Goal: Task Accomplishment & Management: Use online tool/utility

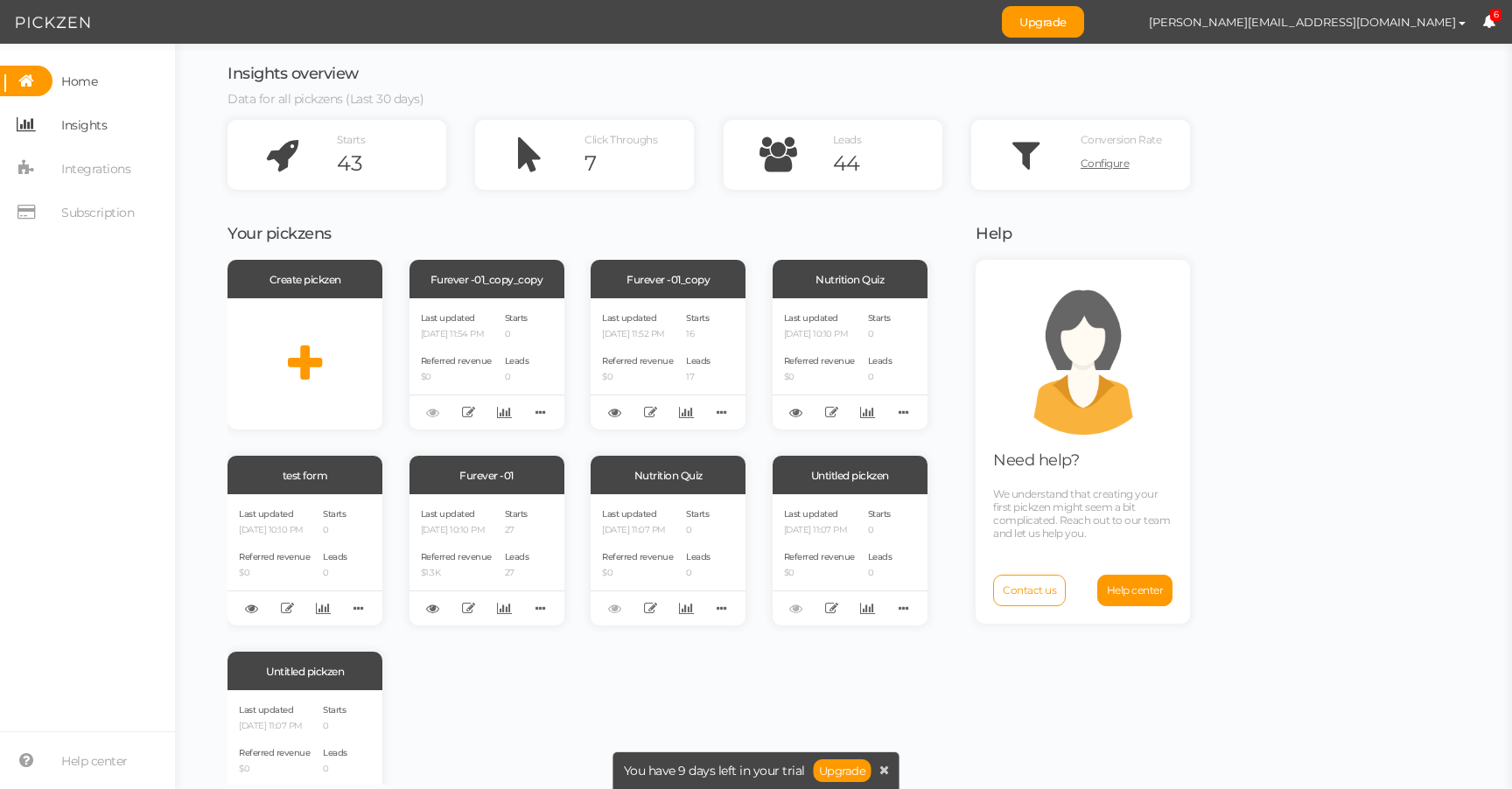
click at [62, 131] on span "Insights" at bounding box center [84, 125] width 46 height 28
select select "14068"
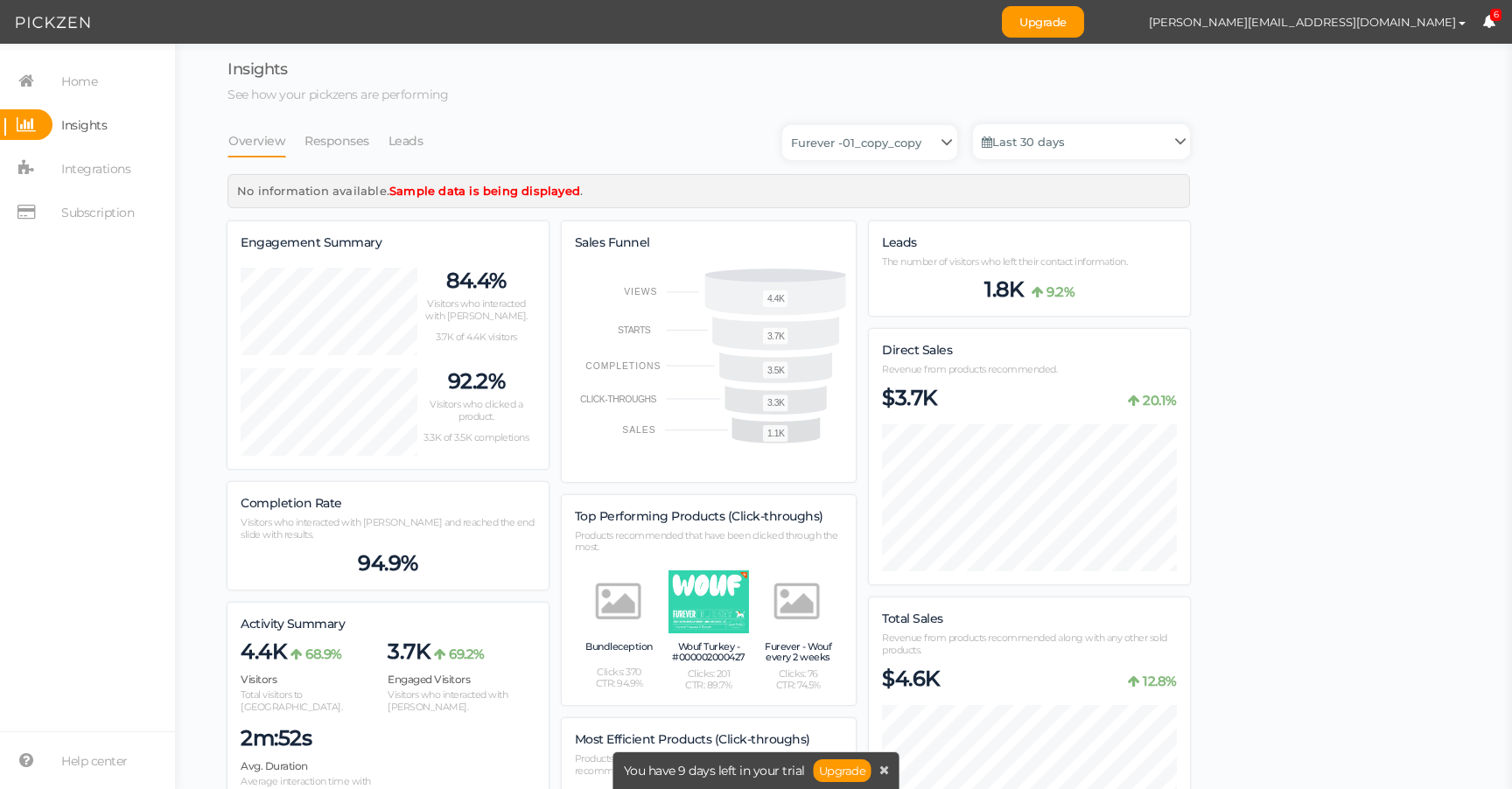
scroll to position [1869, 963]
click at [94, 177] on span "Integrations" at bounding box center [96, 169] width 69 height 28
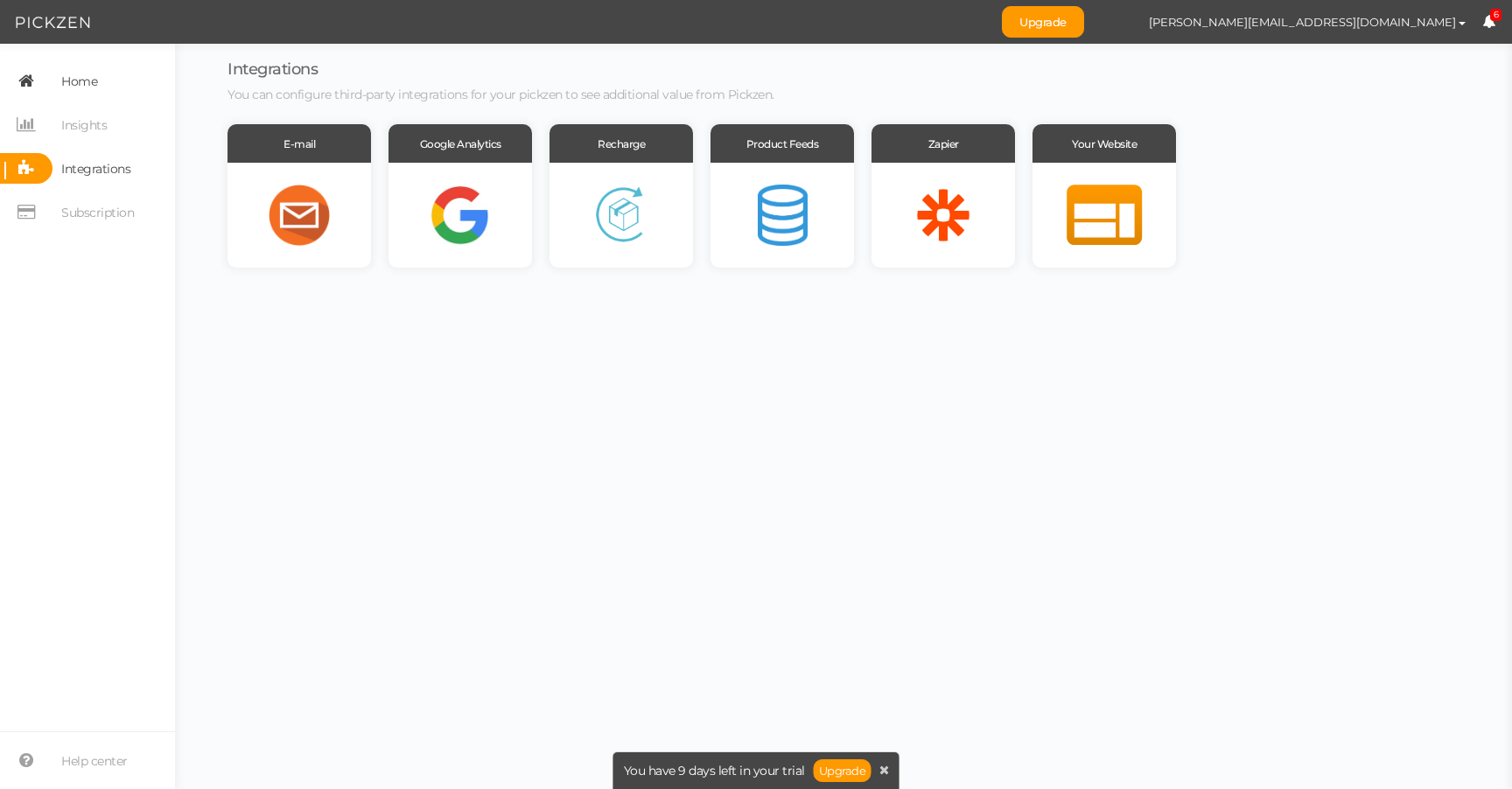
click at [47, 82] on icon at bounding box center [26, 80] width 52 height 31
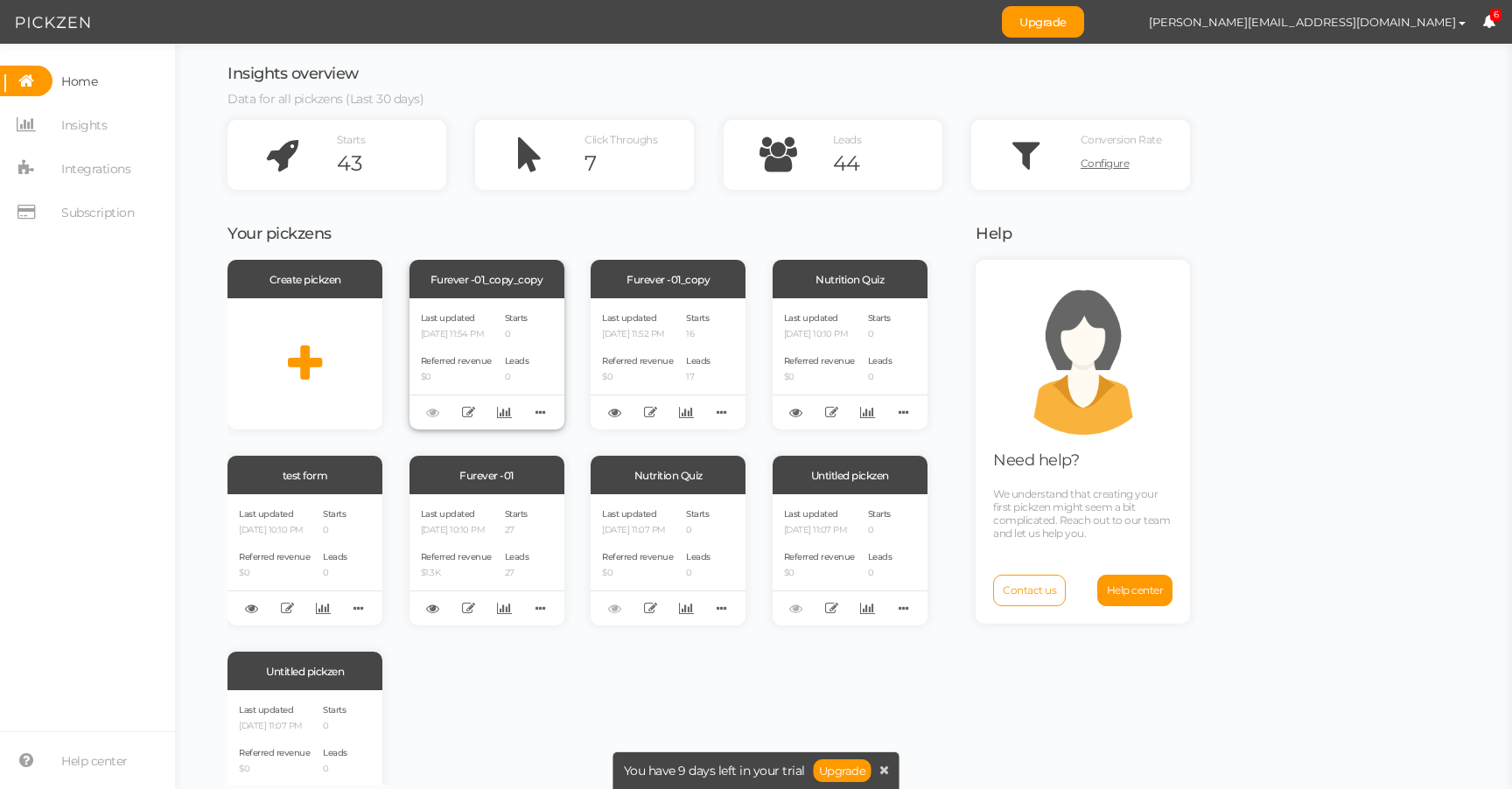
click at [492, 345] on div "Last updated [DATE] 11:54 PM Referred revenue $0" at bounding box center [457, 364] width 71 height 108
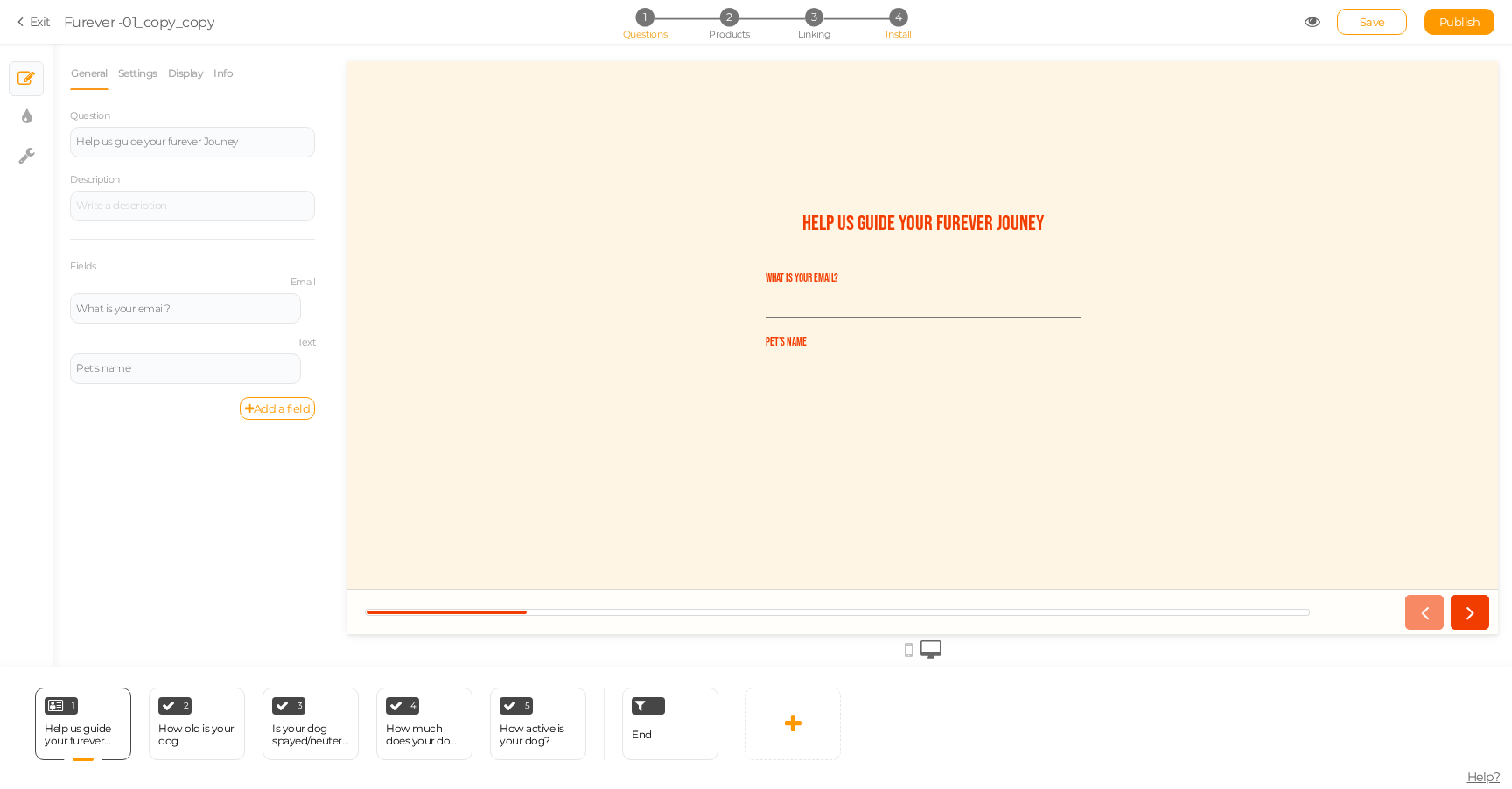
click at [899, 14] on span "4" at bounding box center [898, 17] width 19 height 19
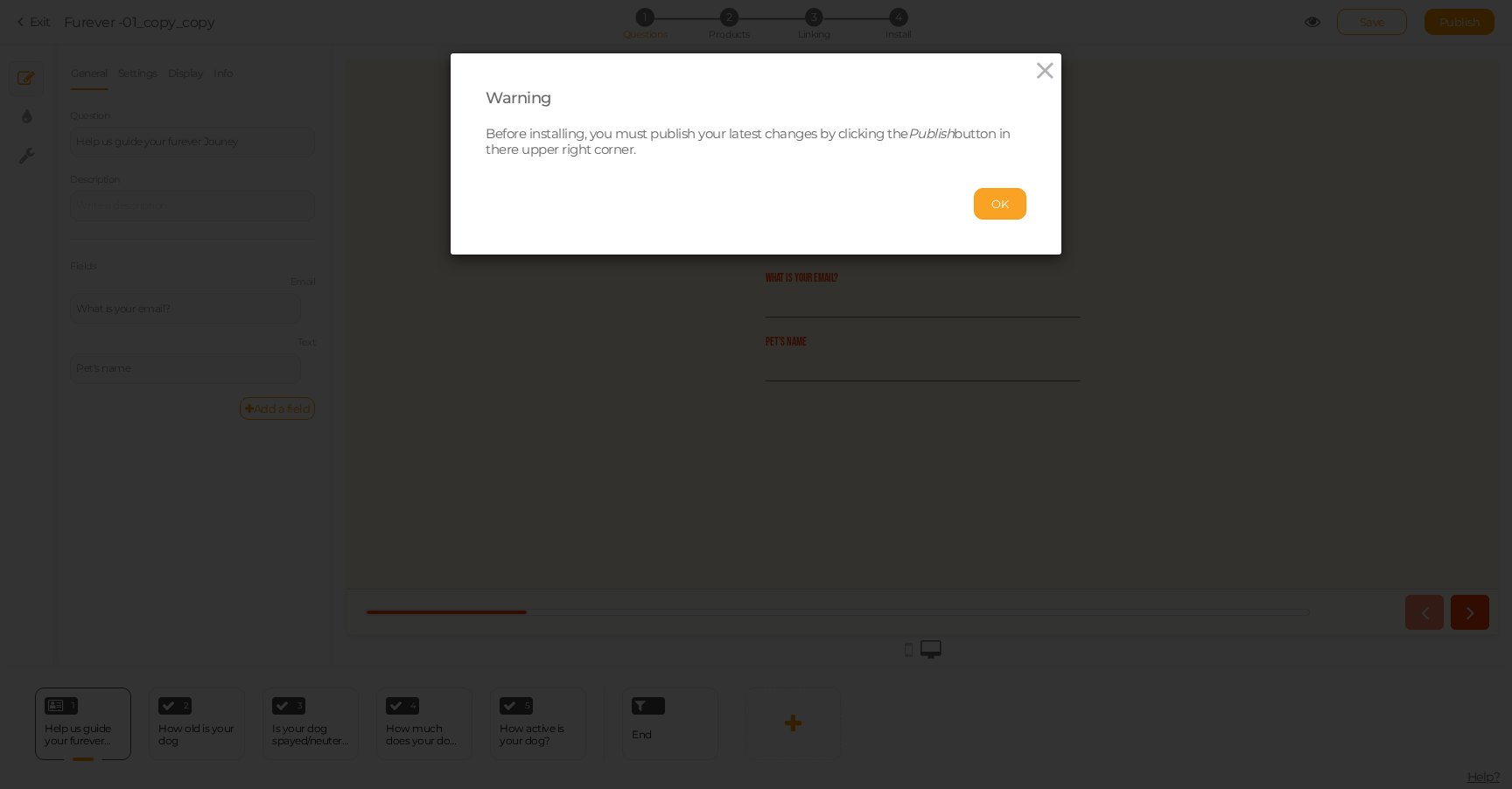
click at [1008, 202] on button "OK" at bounding box center [1000, 204] width 52 height 32
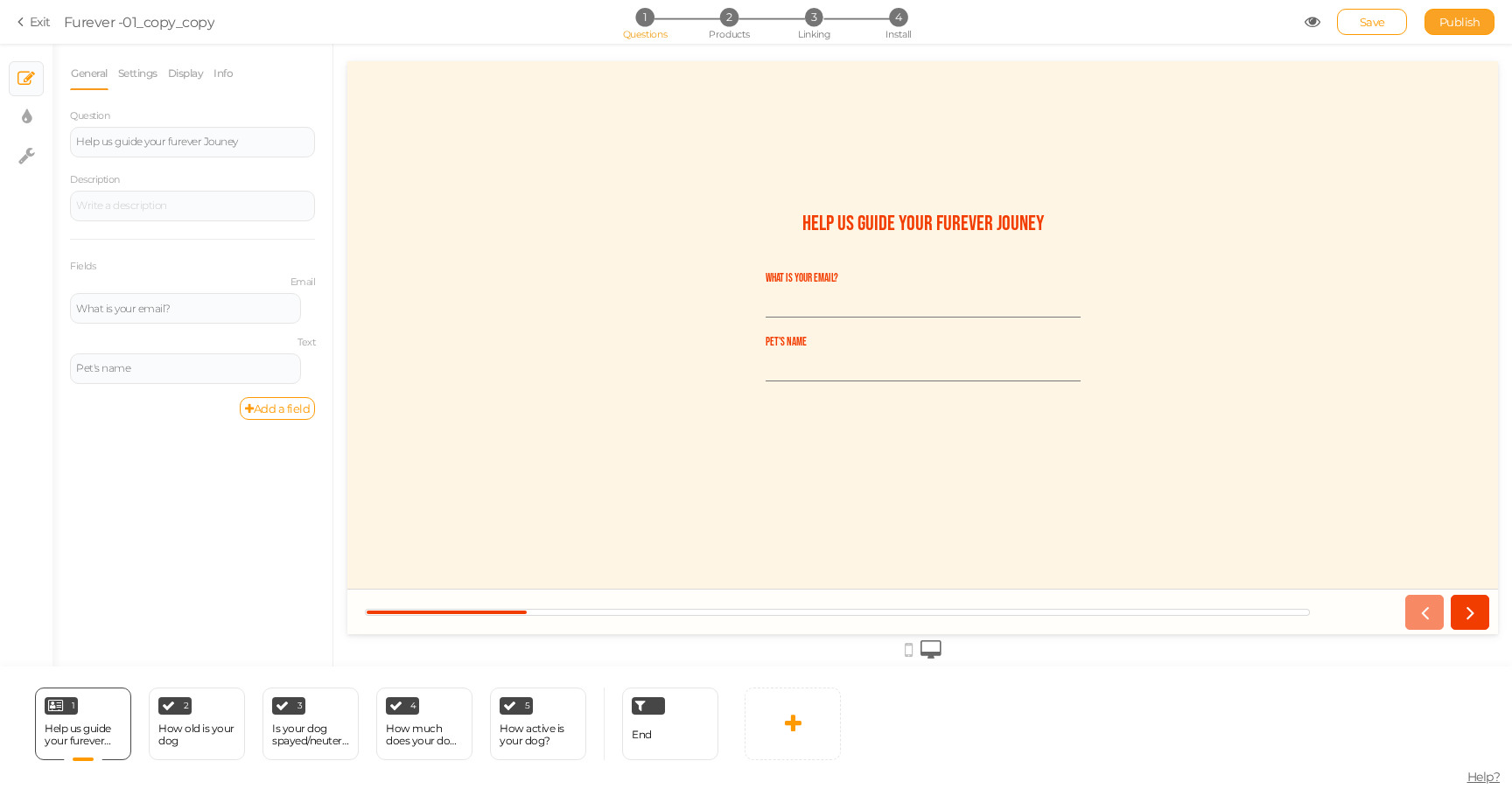
click at [1456, 17] on span "Publish" at bounding box center [1461, 21] width 41 height 14
click at [899, 19] on span "4" at bounding box center [898, 17] width 19 height 19
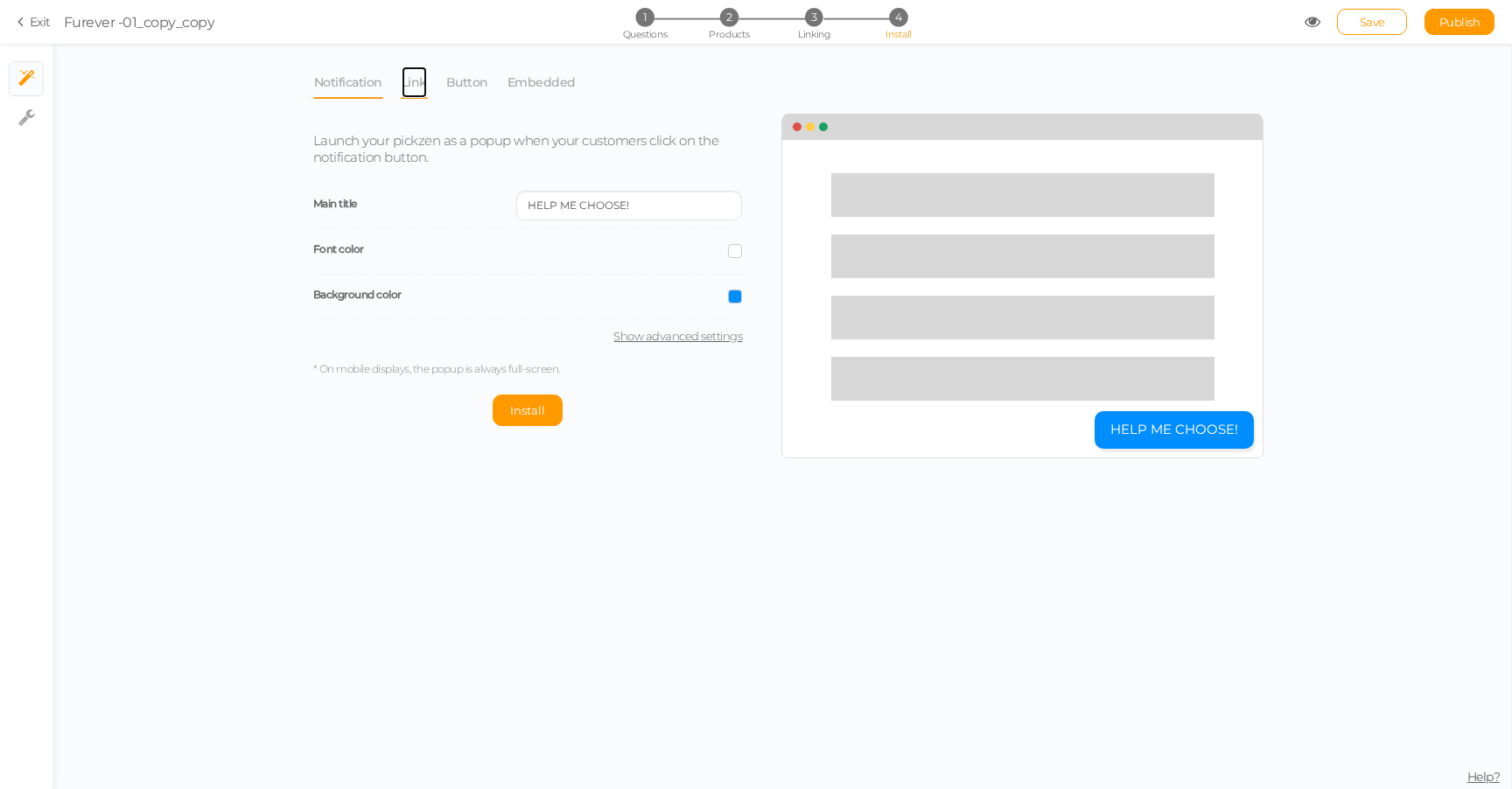
click at [423, 83] on link "Link" at bounding box center [414, 82] width 27 height 34
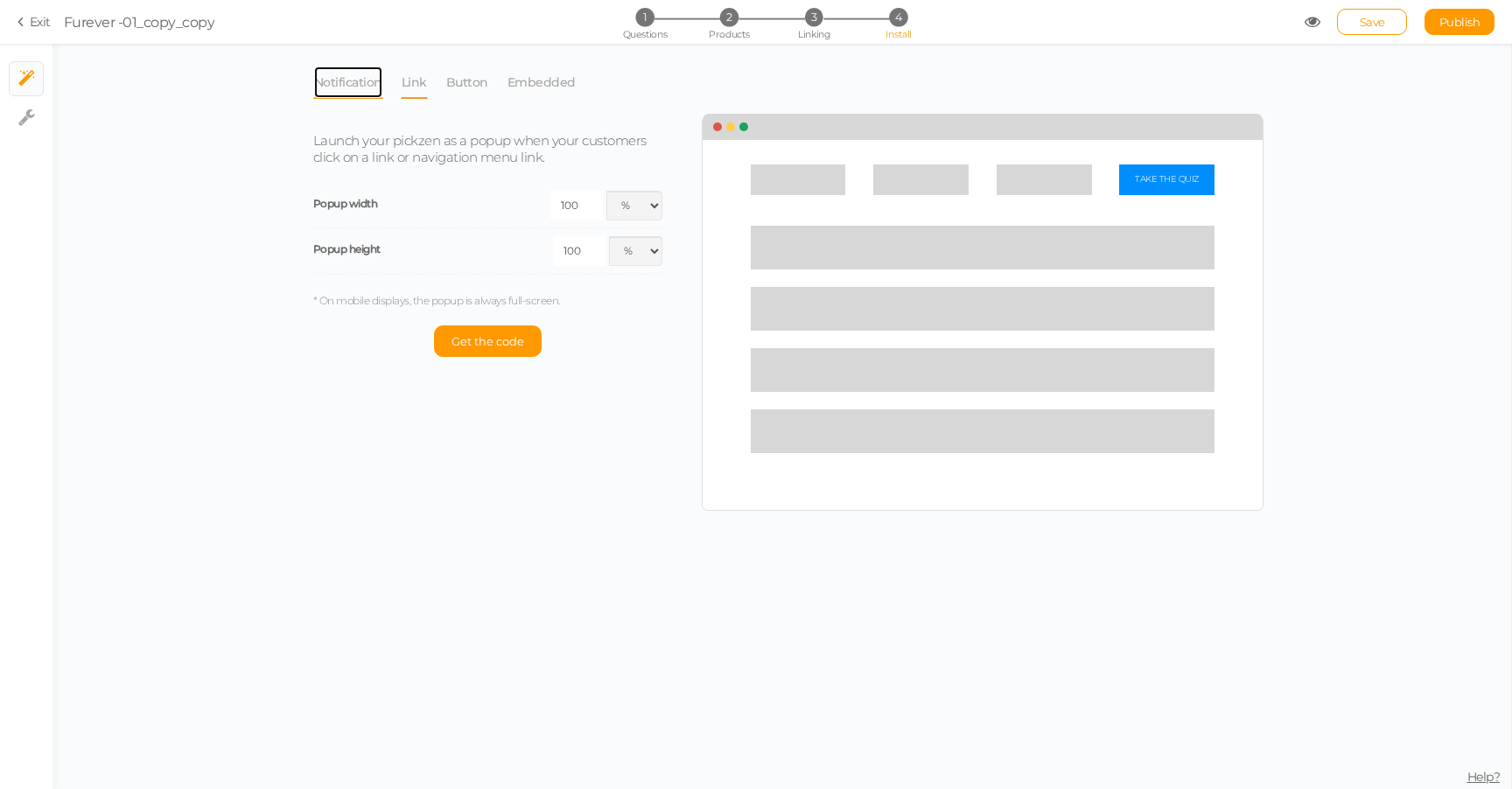
click at [328, 91] on link "Notification" at bounding box center [348, 82] width 70 height 34
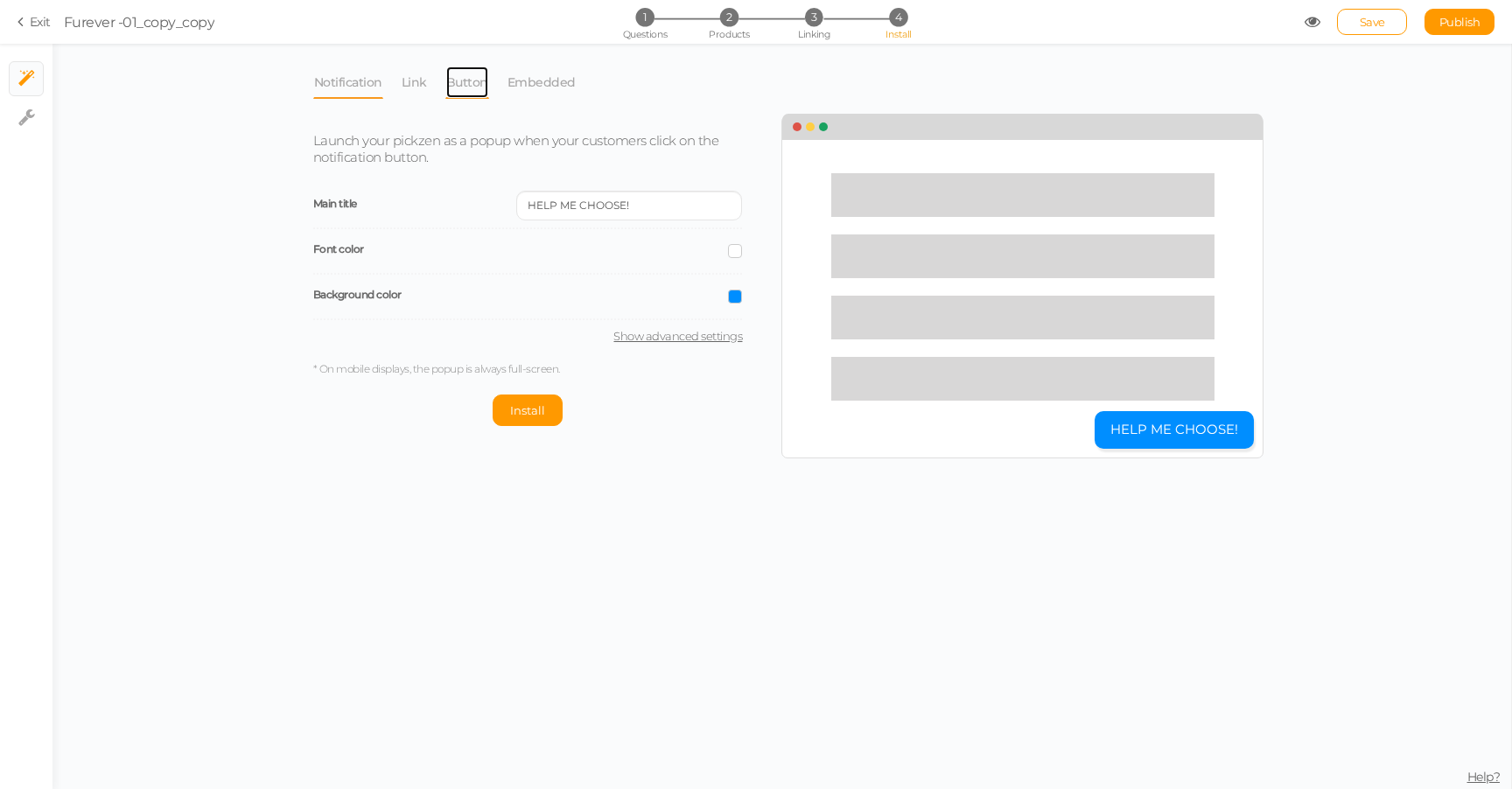
click at [474, 82] on link "Button" at bounding box center [467, 82] width 44 height 34
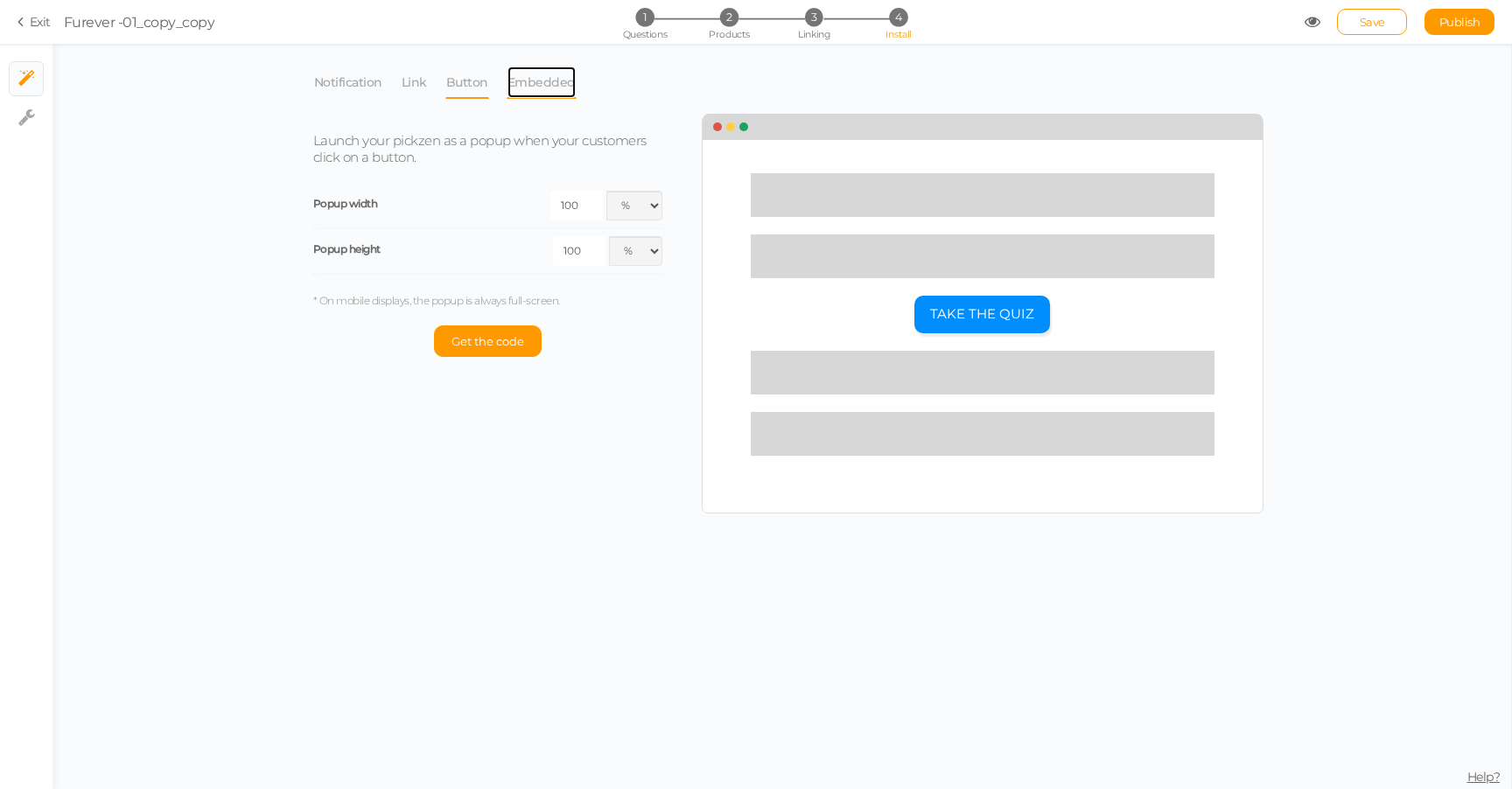
click at [564, 79] on link "Embedded" at bounding box center [542, 82] width 70 height 34
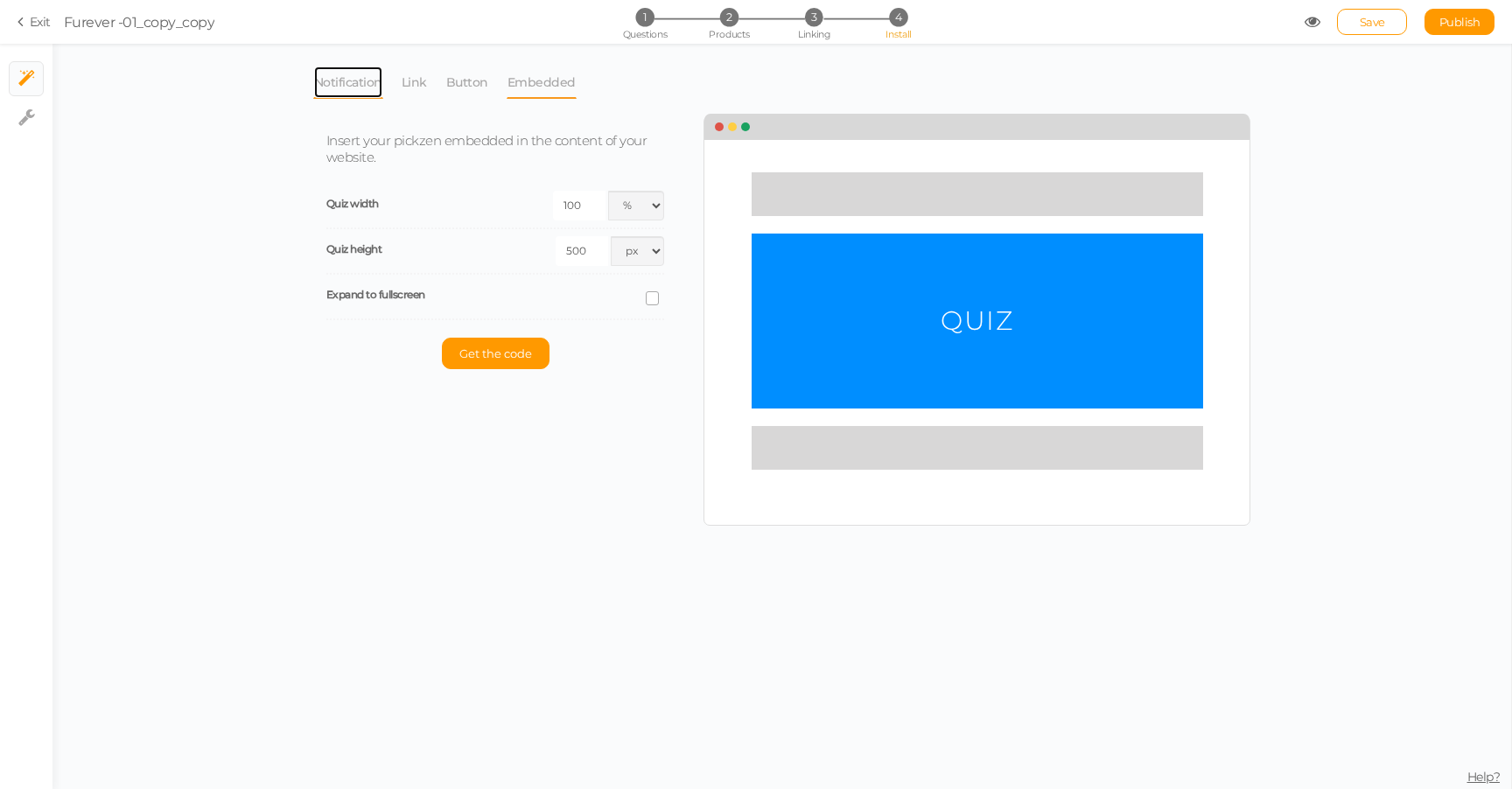
click at [345, 85] on link "Notification" at bounding box center [348, 82] width 70 height 34
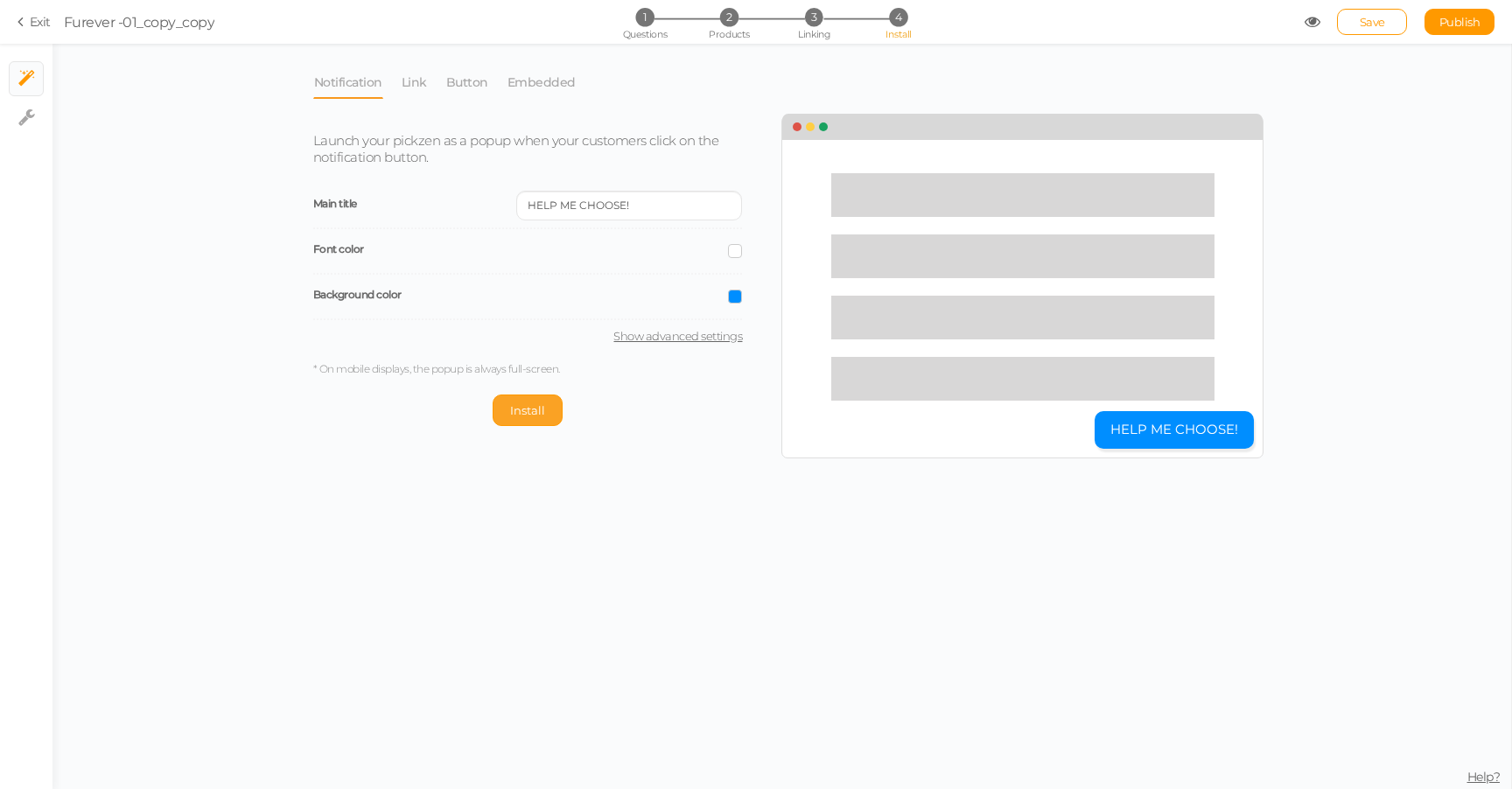
click at [511, 416] on button "Install" at bounding box center [528, 411] width 70 height 32
click at [487, 409] on span "Uninstall" at bounding box center [485, 410] width 51 height 14
click at [705, 481] on div "Notification Link Button Embedded Launch your pickzen as a popup when your cust…" at bounding box center [782, 416] width 1459 height 745
click at [405, 77] on link "Link" at bounding box center [414, 82] width 27 height 34
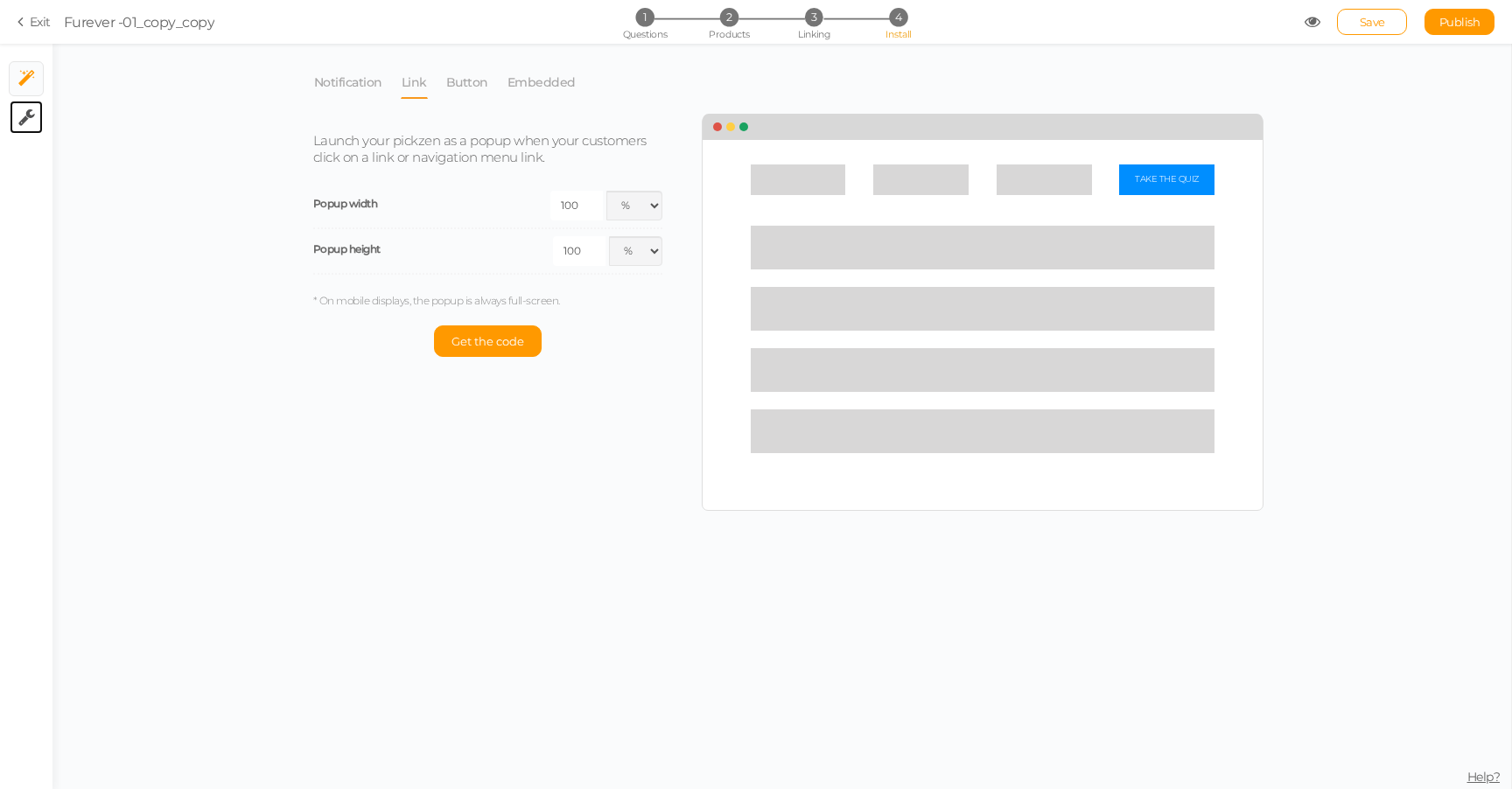
click at [16, 127] on link "× Settings" at bounding box center [26, 118] width 34 height 34
select select "en"
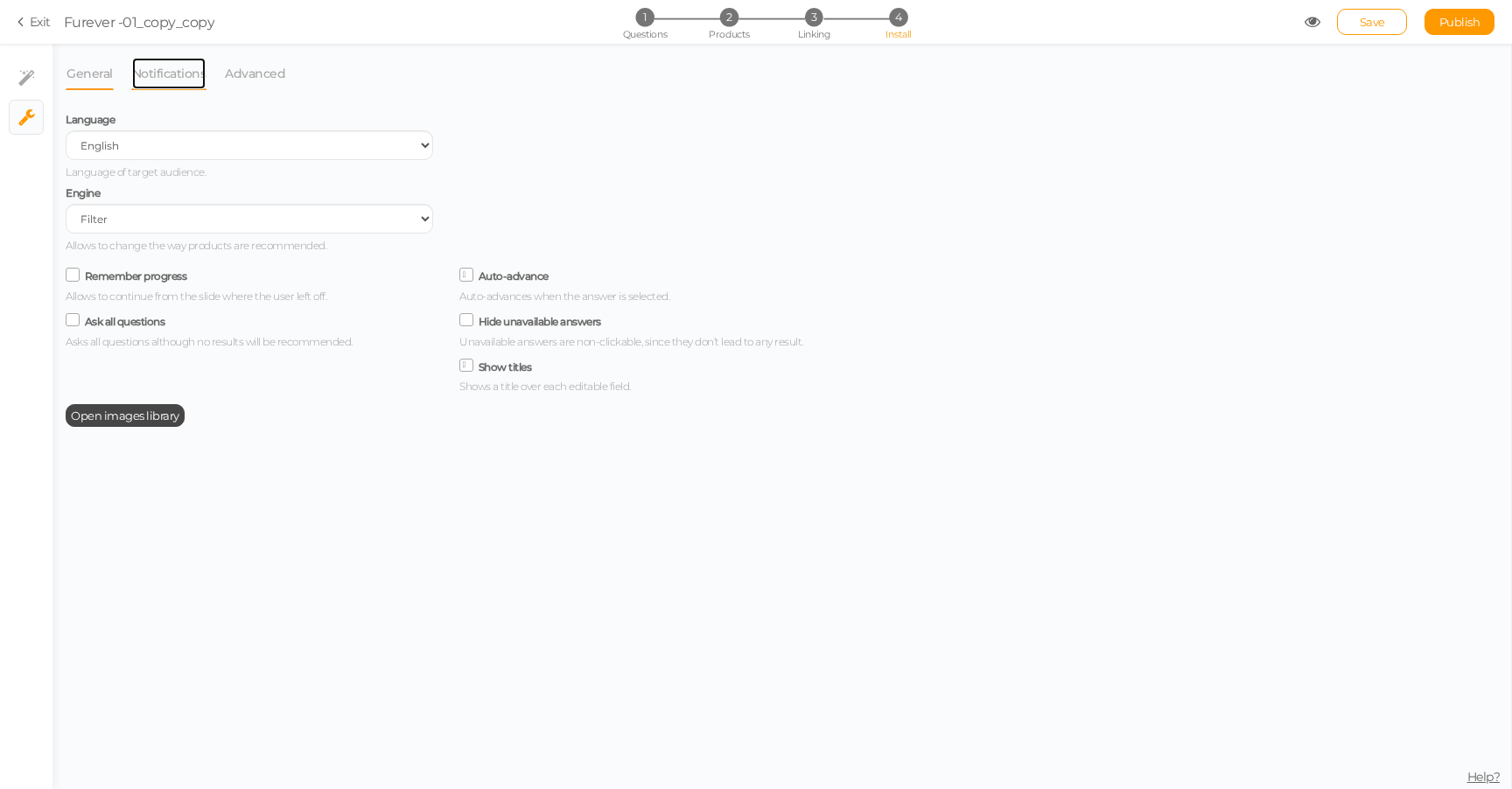
click at [180, 67] on link "Notifications" at bounding box center [170, 74] width 77 height 34
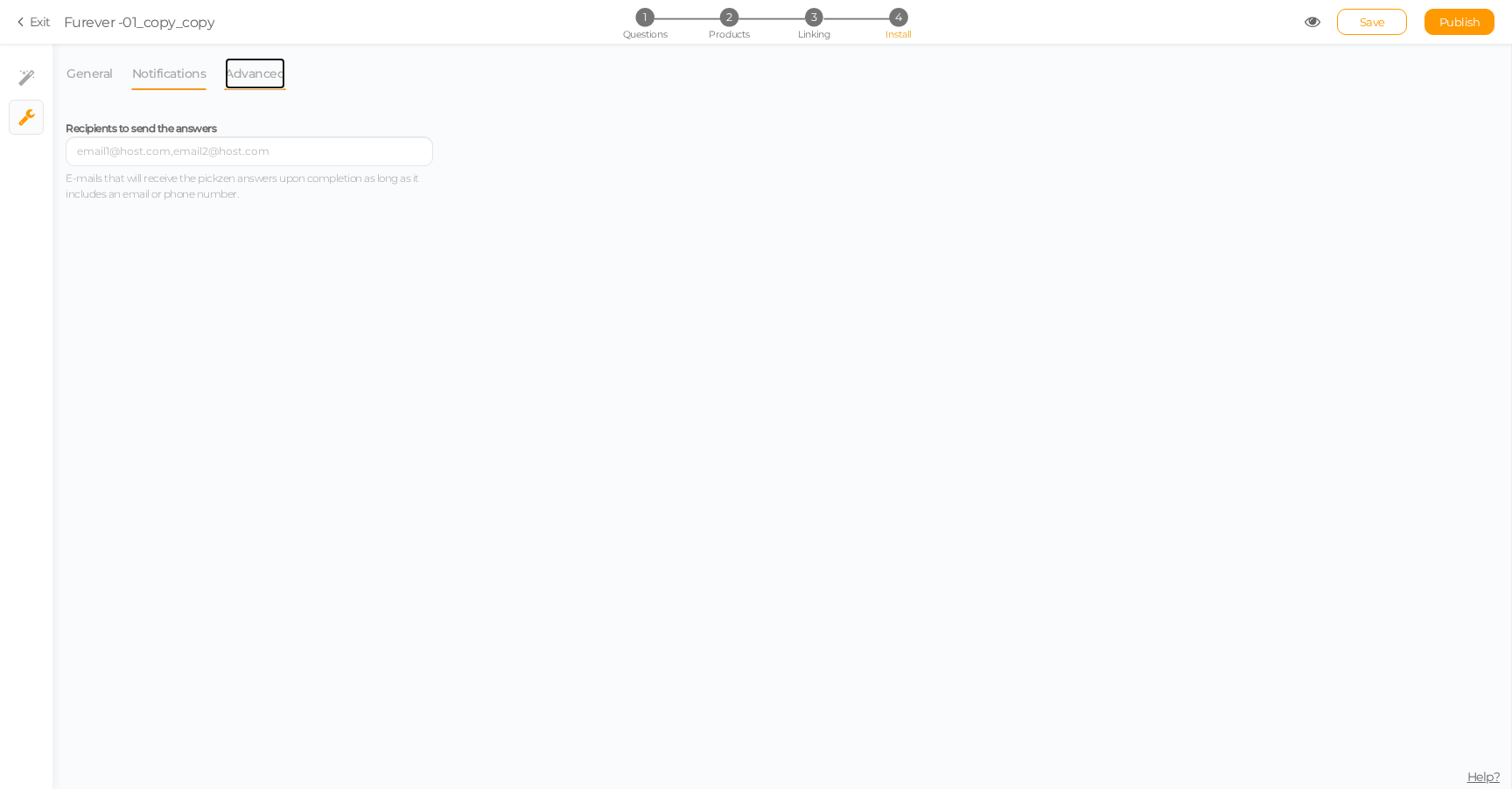
click at [251, 67] on link "Advanced" at bounding box center [255, 74] width 63 height 34
click at [158, 70] on link "Notifications" at bounding box center [170, 74] width 77 height 34
click at [98, 70] on link "General" at bounding box center [90, 74] width 49 height 34
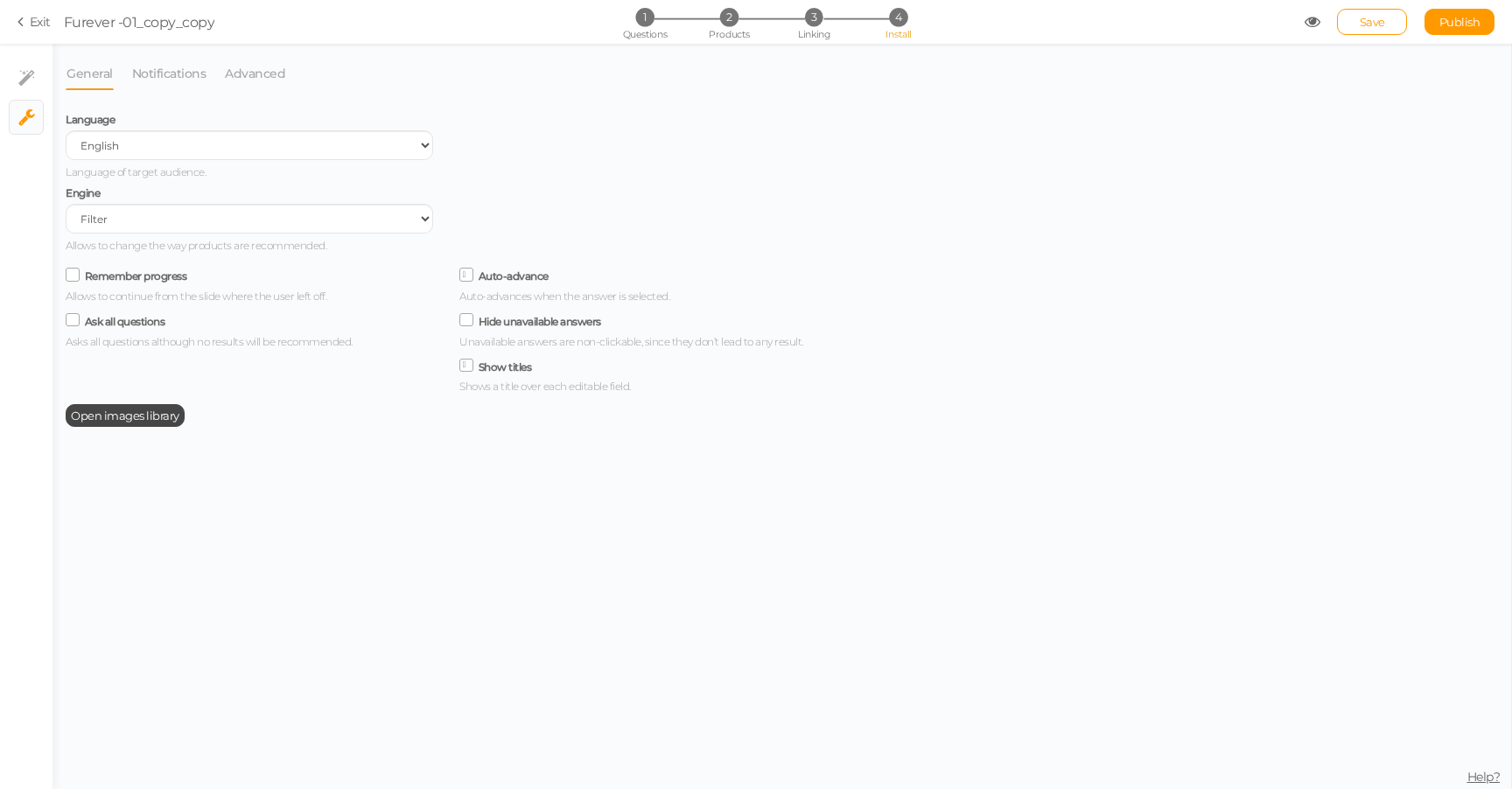
click at [31, 18] on link "Exit" at bounding box center [35, 21] width 34 height 18
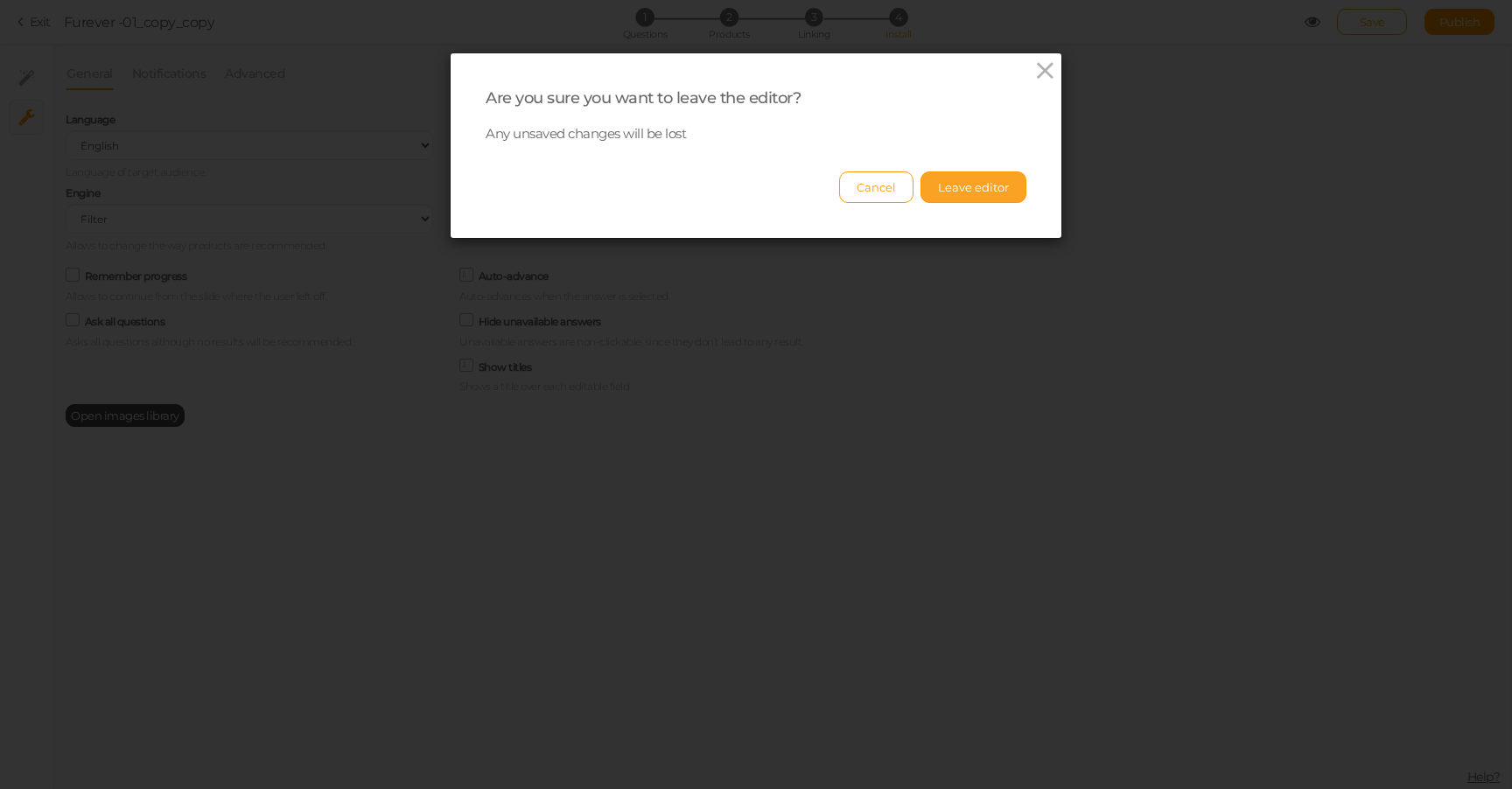
click at [988, 190] on button "Leave editor" at bounding box center [973, 188] width 106 height 32
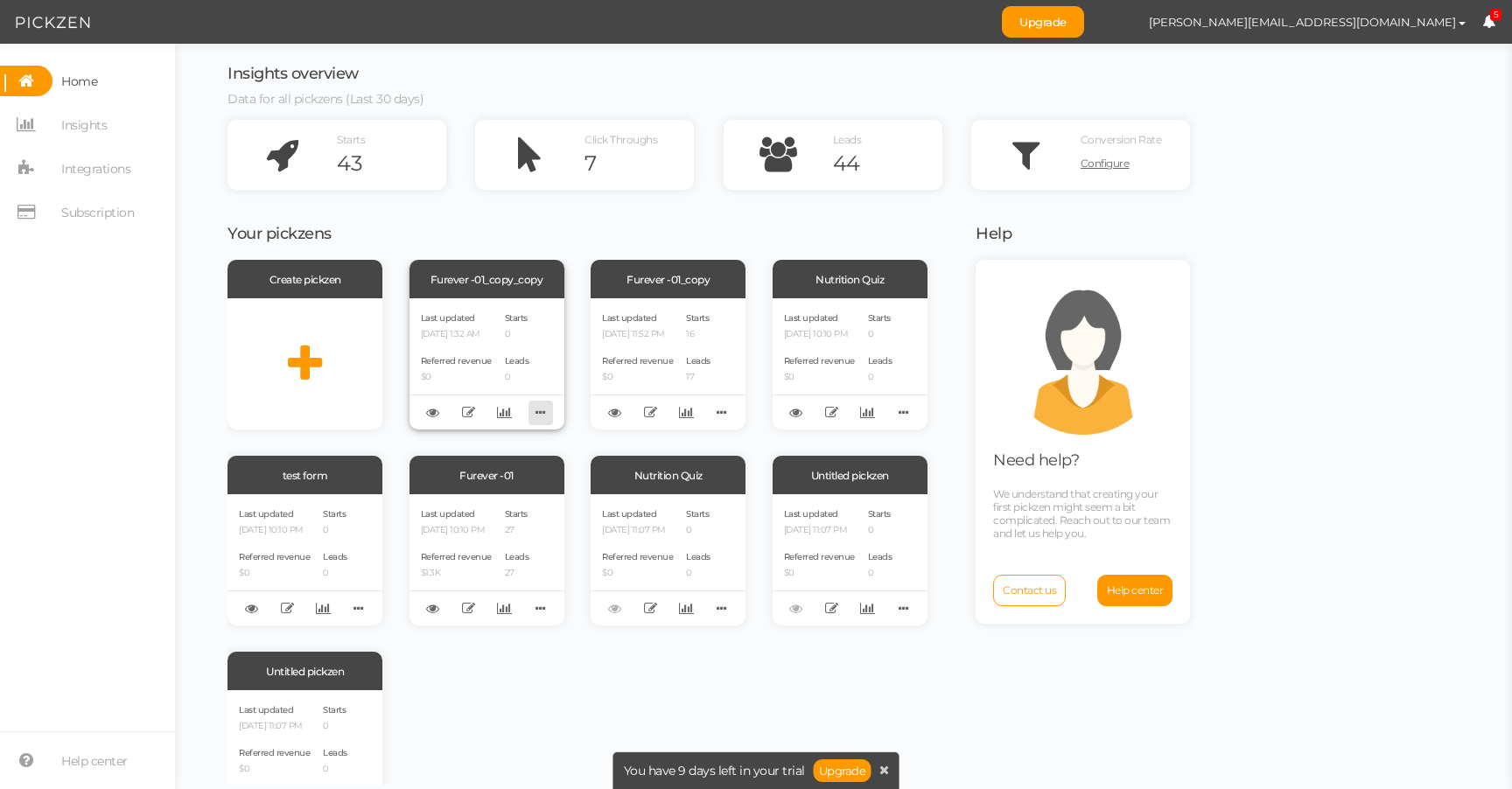
click at [549, 414] on icon at bounding box center [541, 412] width 24 height 27
click at [545, 414] on icon at bounding box center [541, 412] width 24 height 27
click at [431, 412] on icon at bounding box center [432, 413] width 13 height 13
click at [518, 318] on span "Starts" at bounding box center [516, 318] width 22 height 11
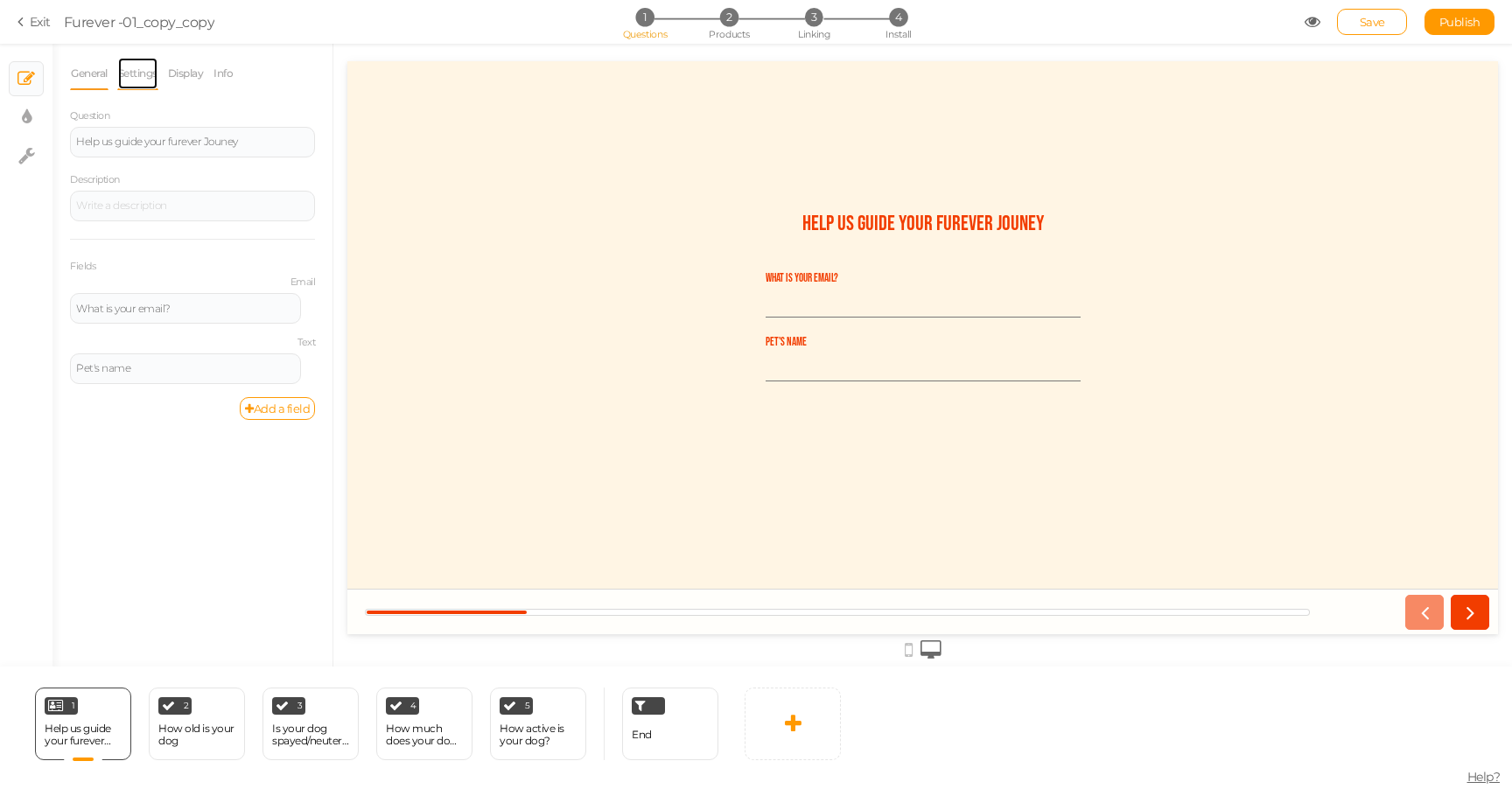
click at [141, 75] on link "Settings" at bounding box center [138, 74] width 41 height 34
click at [185, 72] on link "Display" at bounding box center [186, 74] width 37 height 34
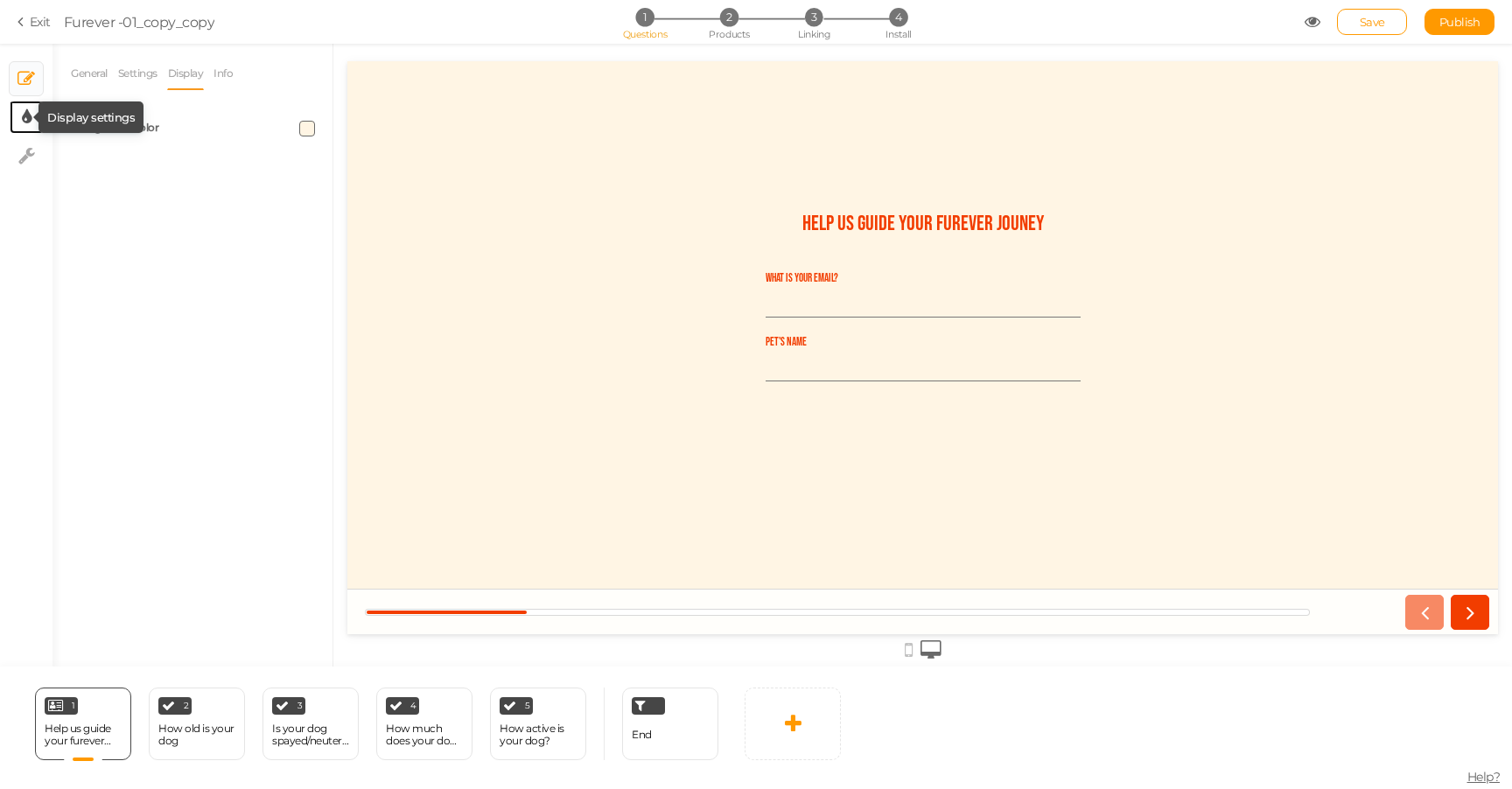
click at [22, 114] on icon at bounding box center [26, 117] width 9 height 18
select select "2"
select select "fade"
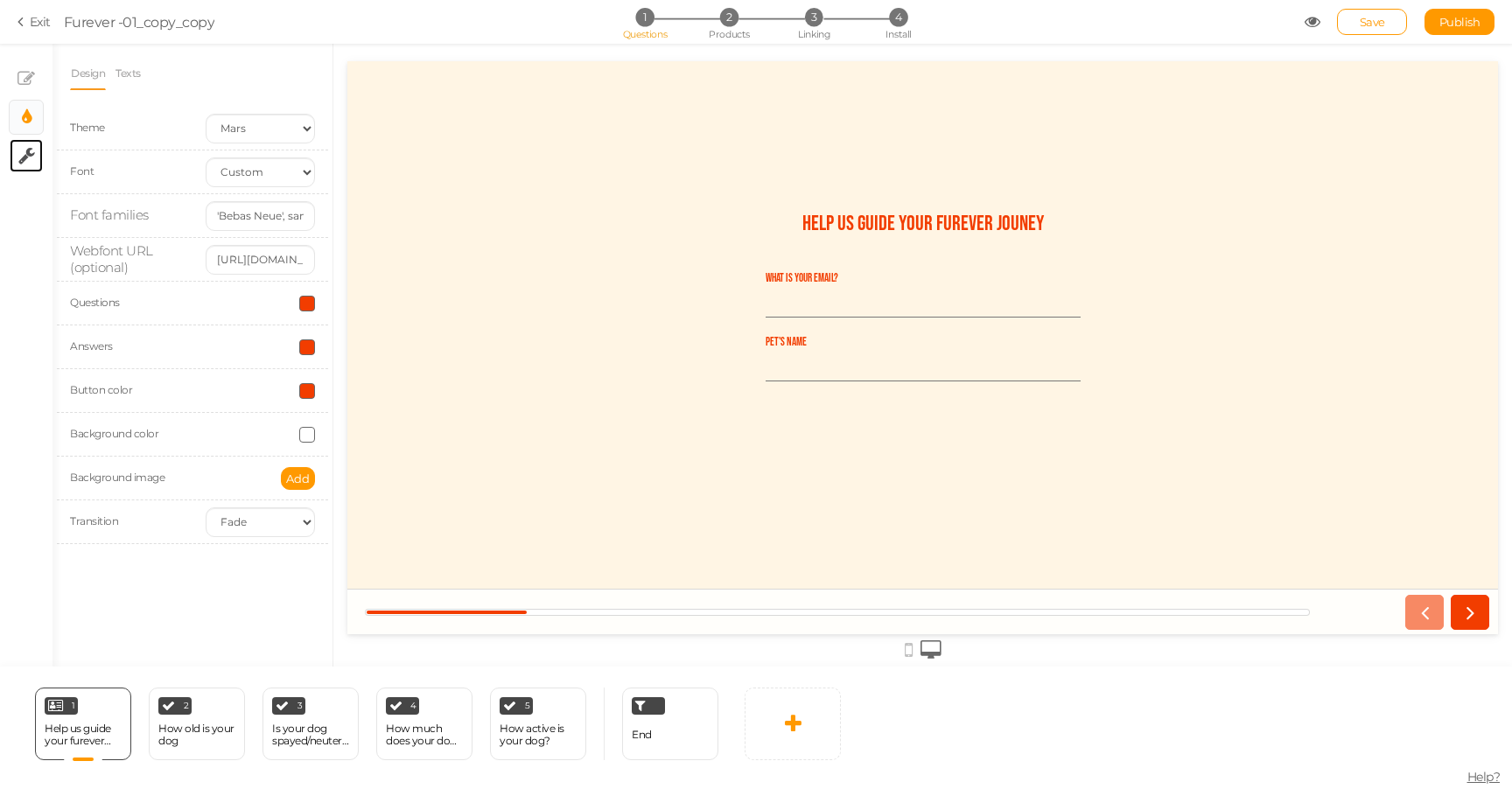
click at [16, 155] on link "× Settings" at bounding box center [26, 156] width 34 height 34
select select "en"
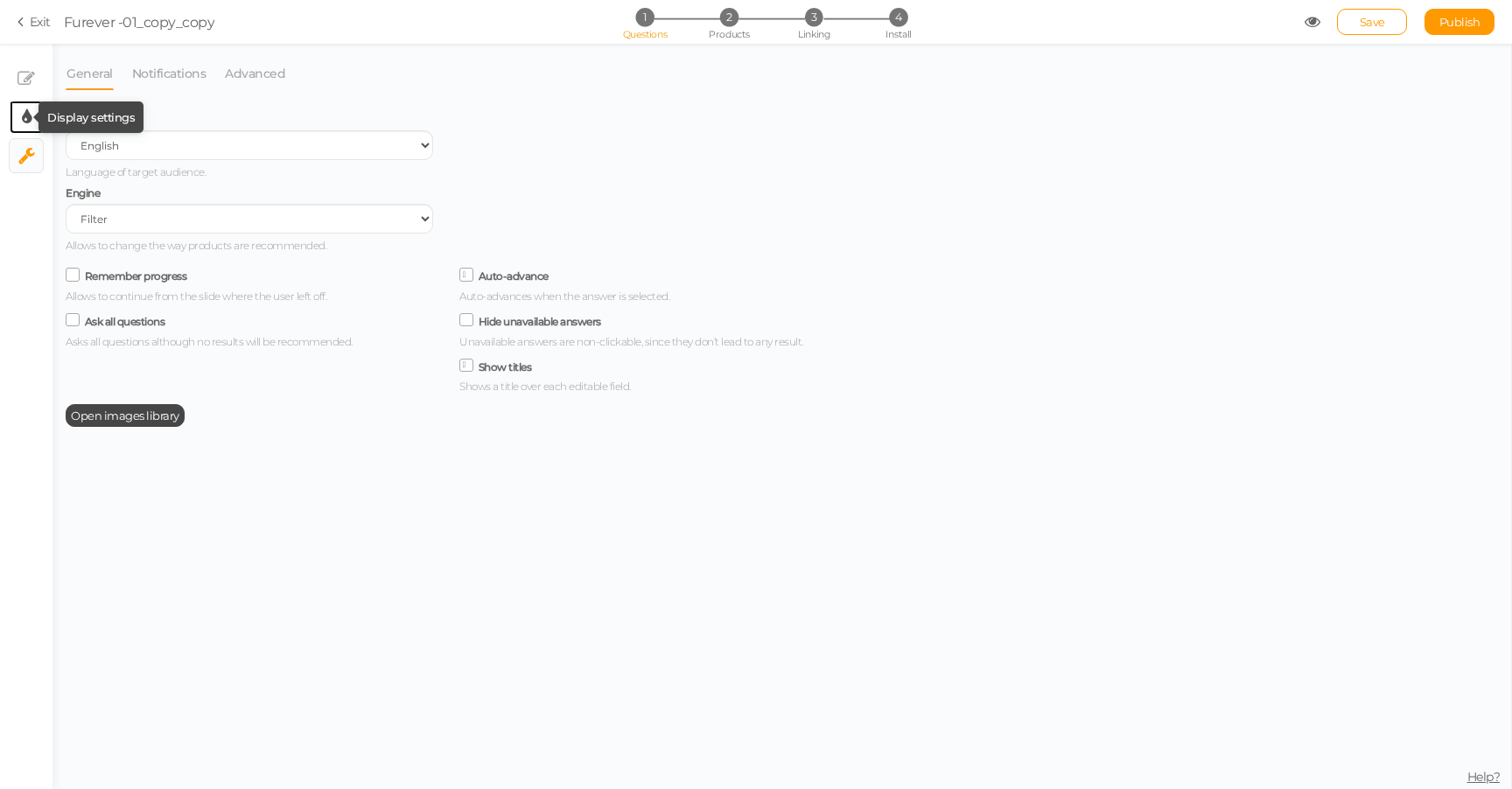
click at [21, 119] on icon at bounding box center [26, 117] width 9 height 18
select select "2"
select select "fade"
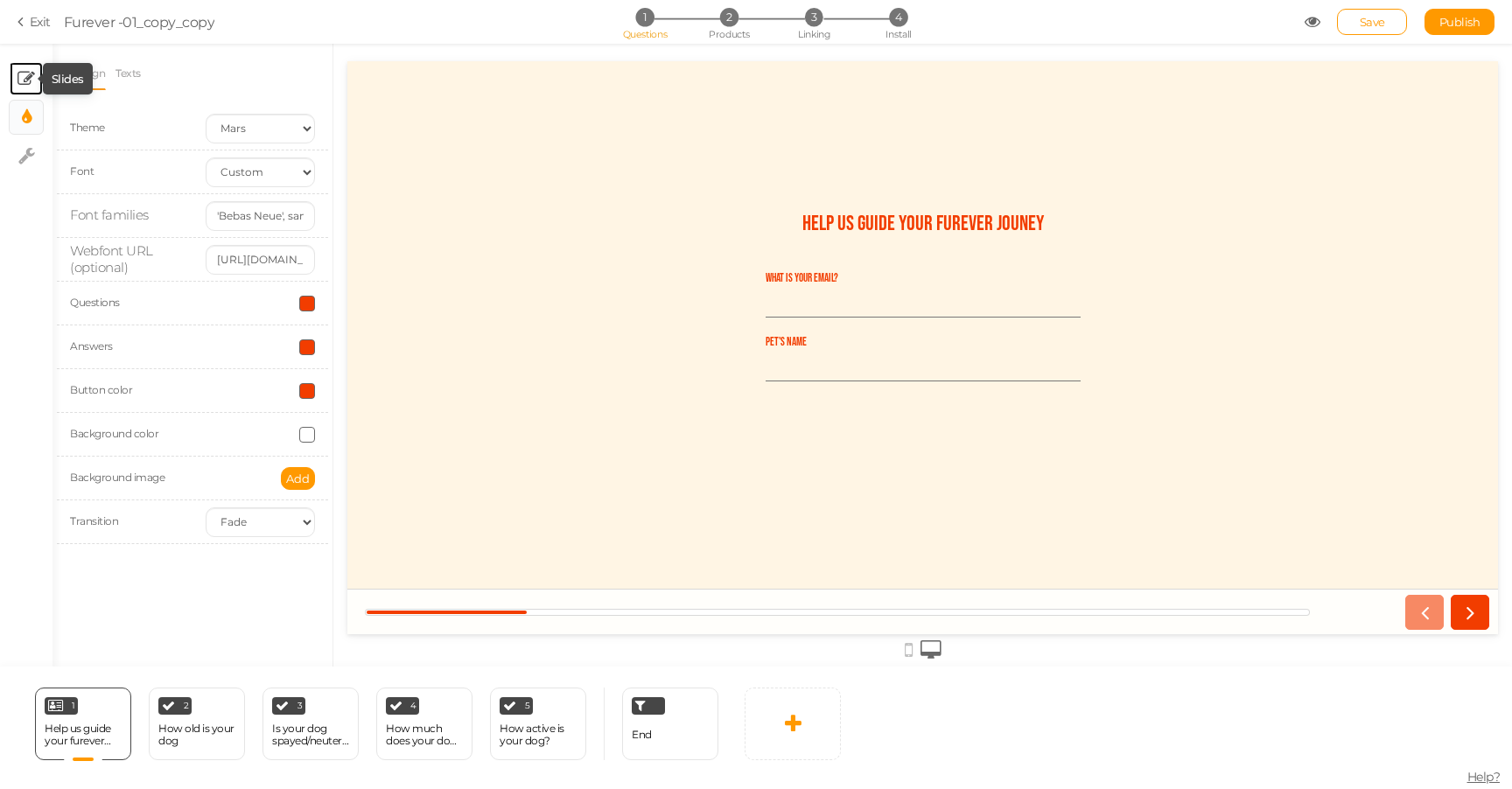
click at [25, 78] on icon at bounding box center [26, 78] width 18 height 18
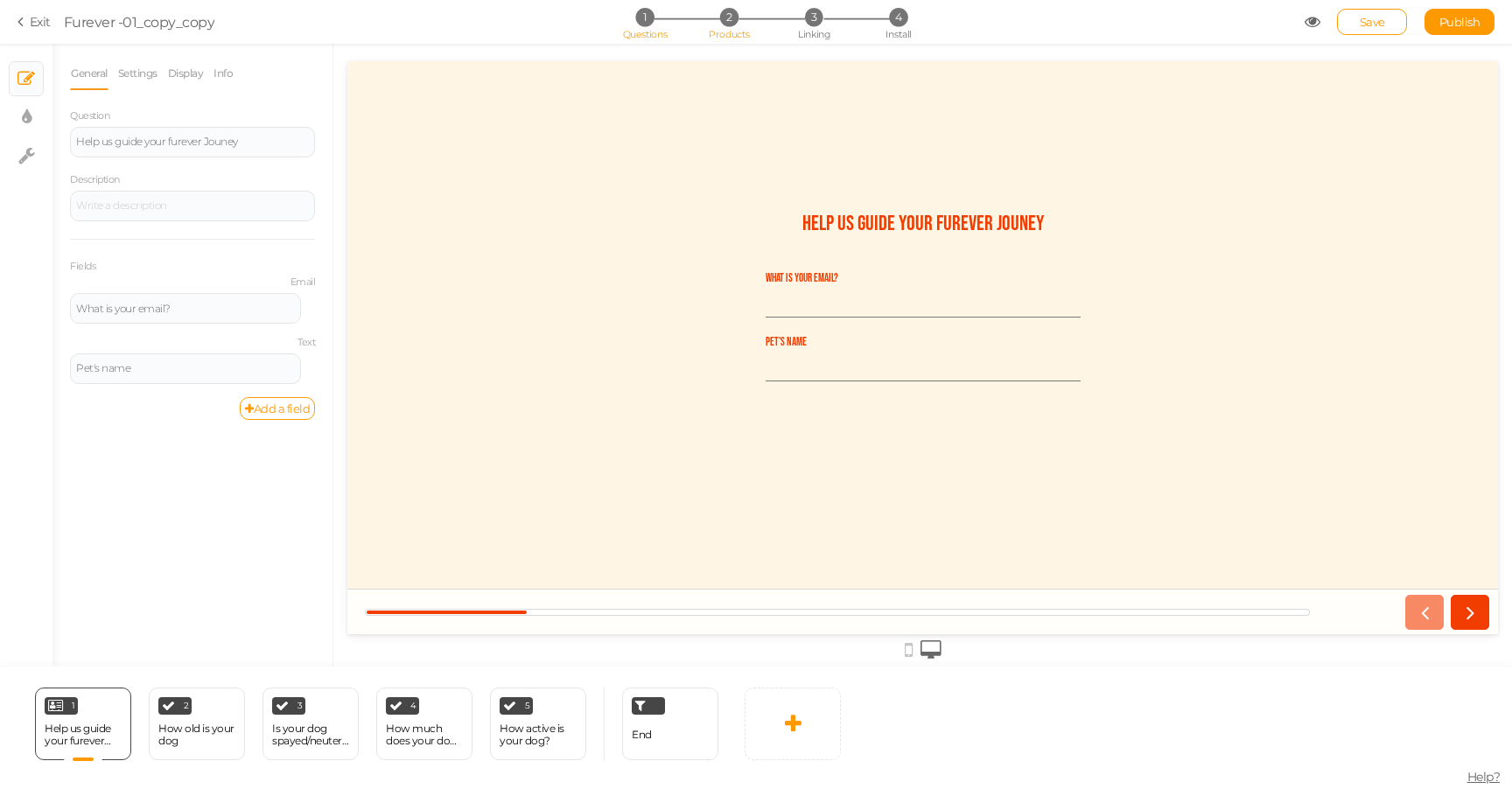
click at [734, 22] on span "2" at bounding box center [729, 17] width 19 height 19
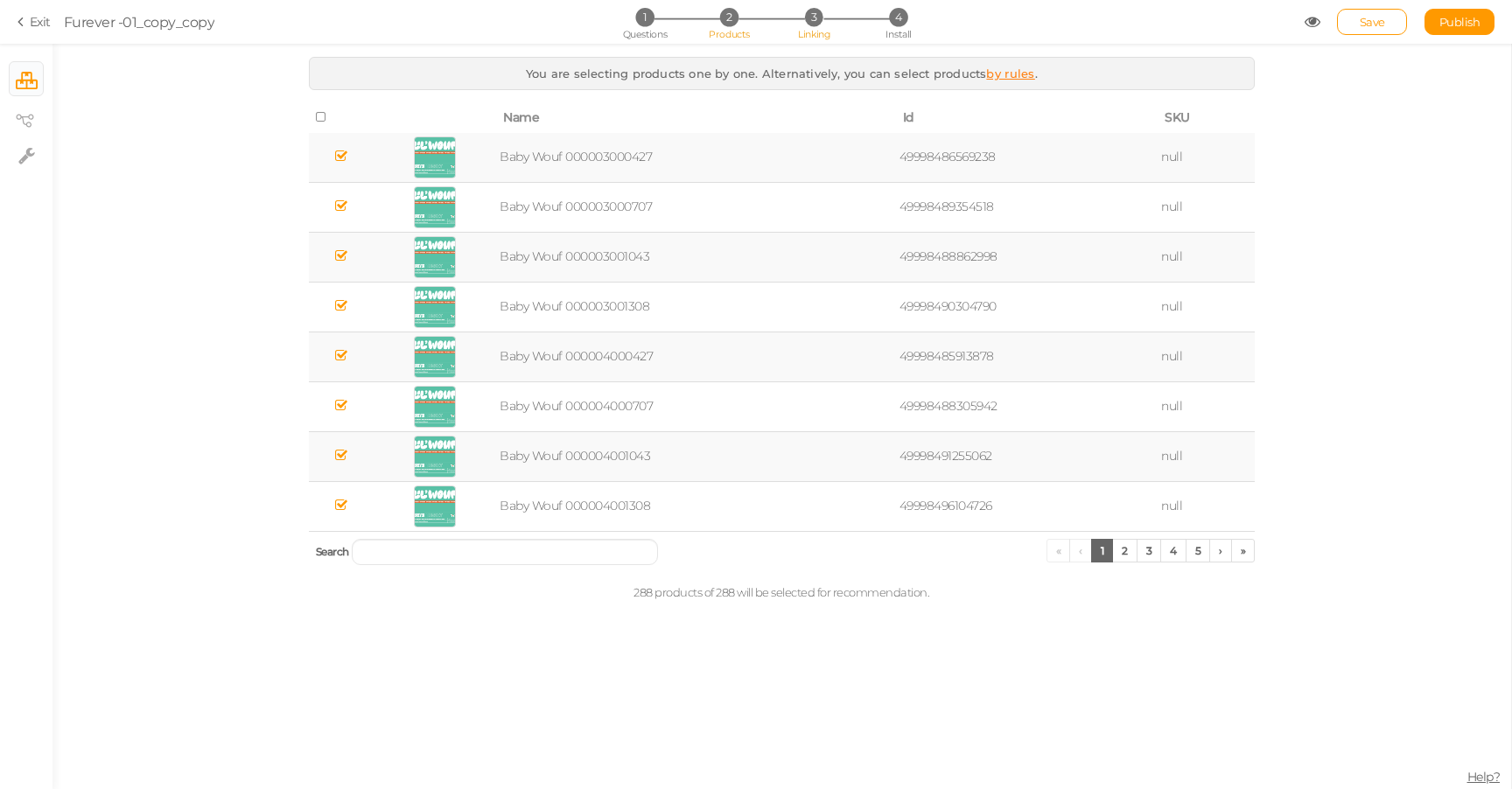
click at [796, 20] on li "3 Linking" at bounding box center [813, 17] width 81 height 19
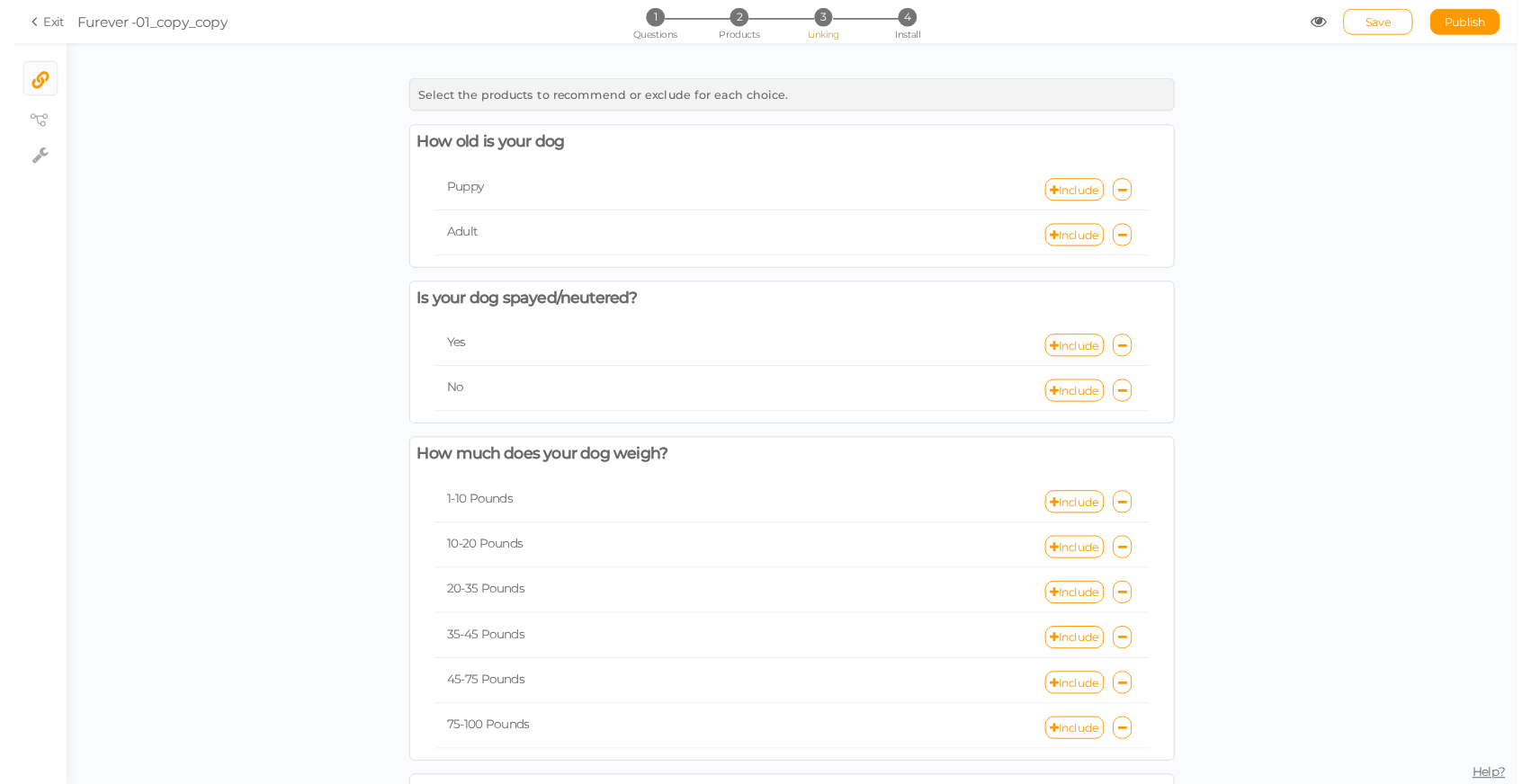
scroll to position [229, 0]
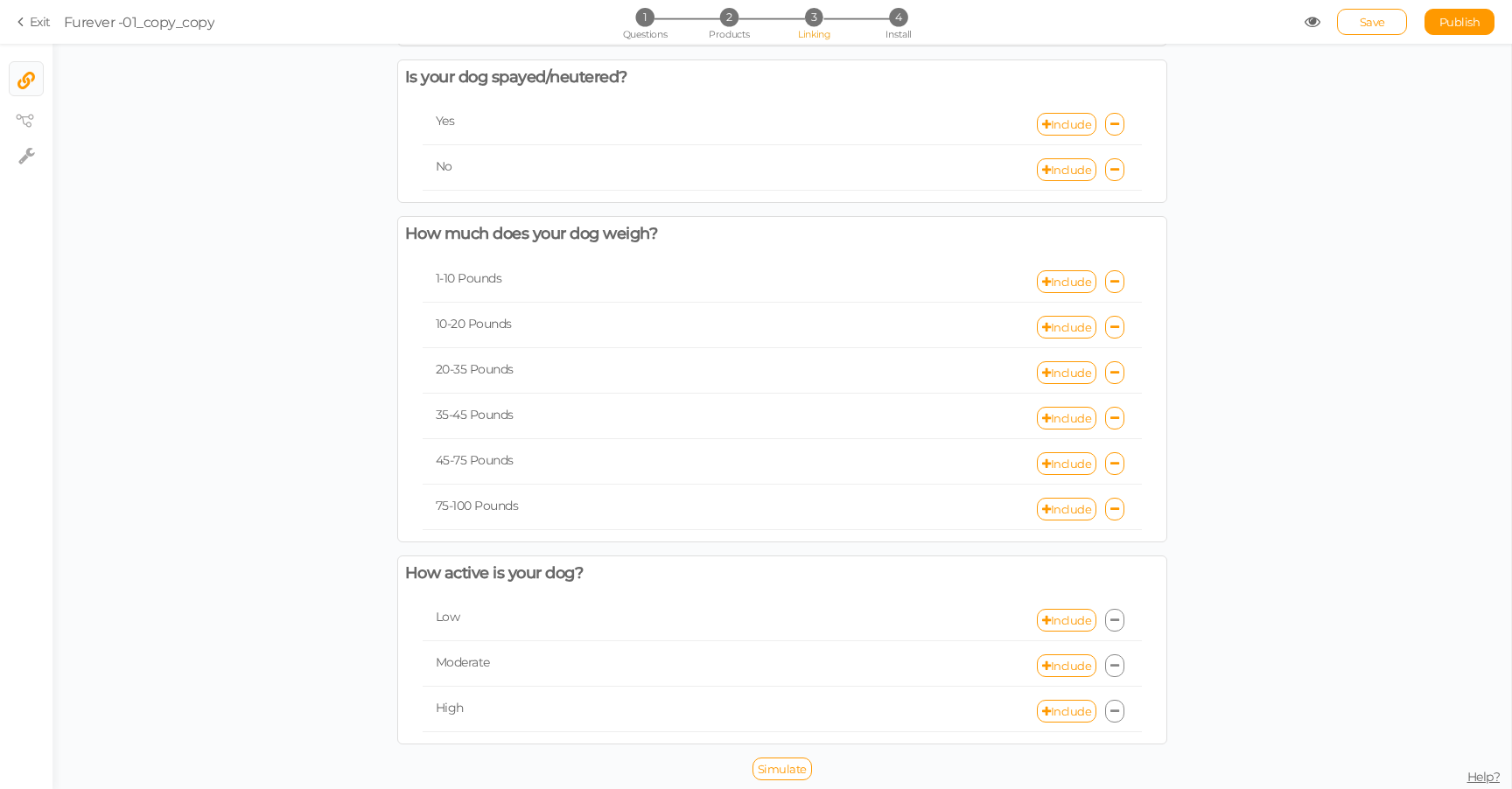
click at [892, 26] on div "1 Questions 2 Products 3 Linking 4 Install" at bounding box center [756, 23] width 367 height 32
click at [901, 12] on span "4" at bounding box center [898, 17] width 19 height 19
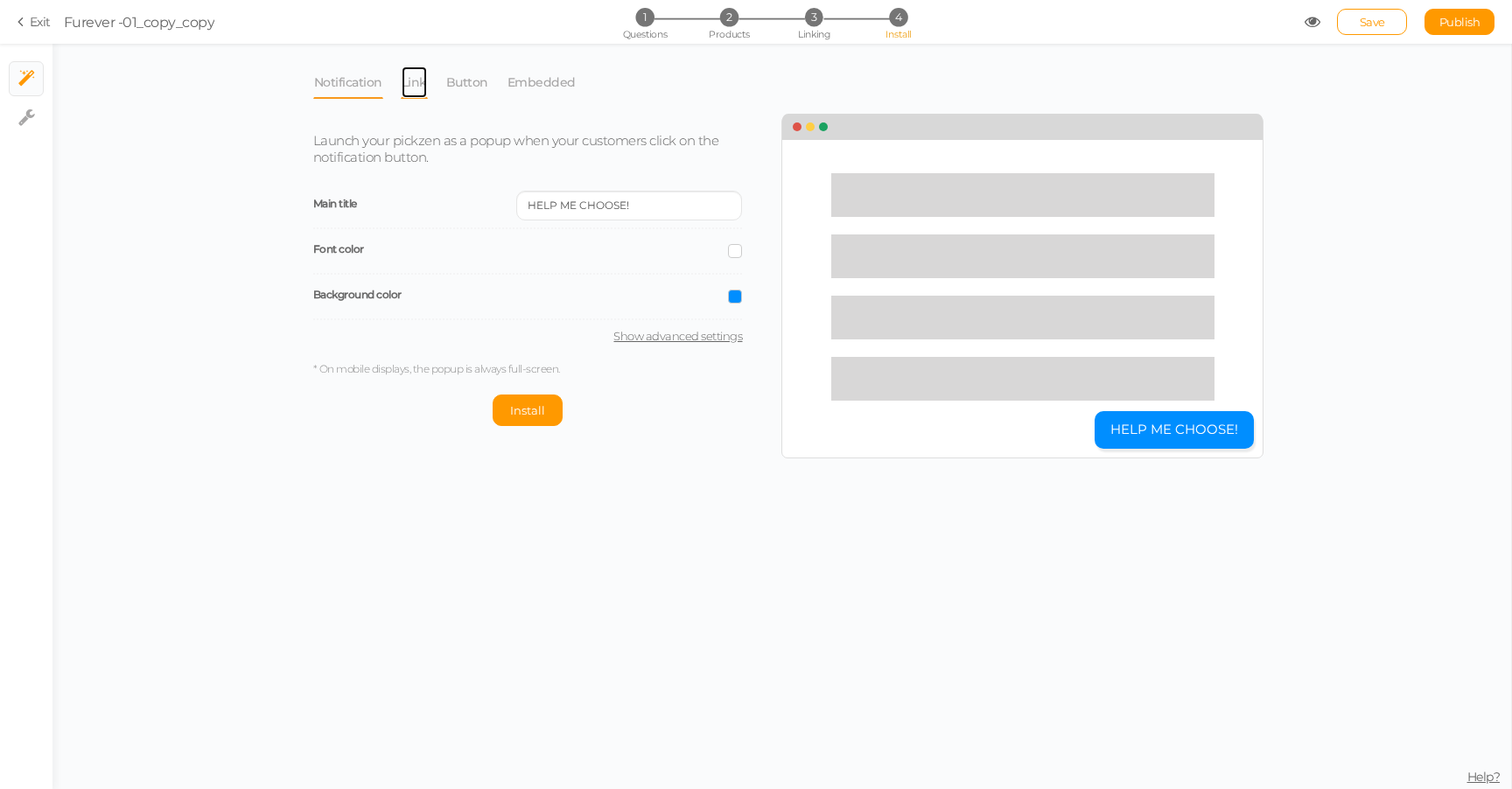
click at [415, 77] on link "Link" at bounding box center [414, 82] width 27 height 34
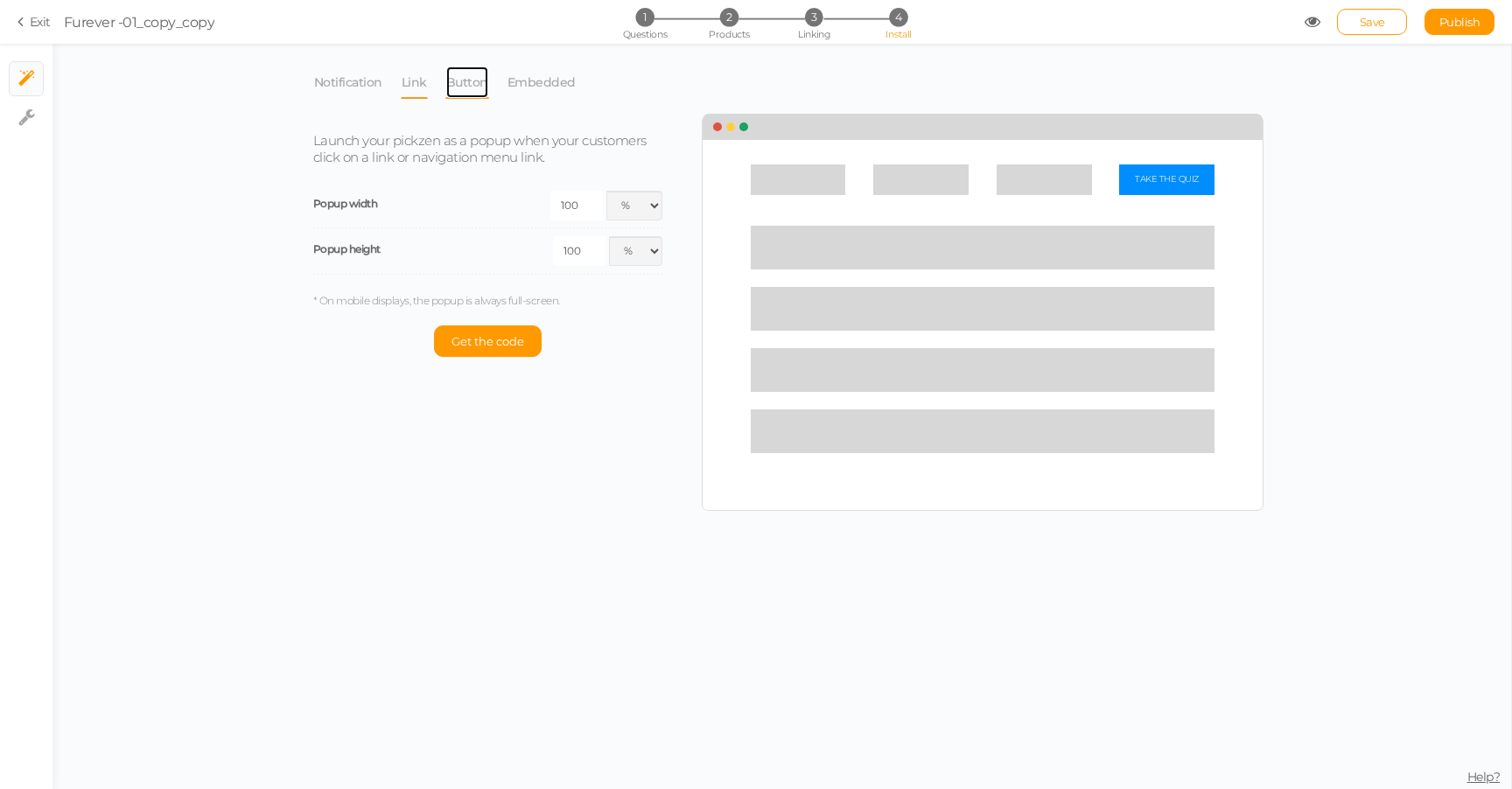
click at [480, 91] on link "Button" at bounding box center [467, 82] width 44 height 34
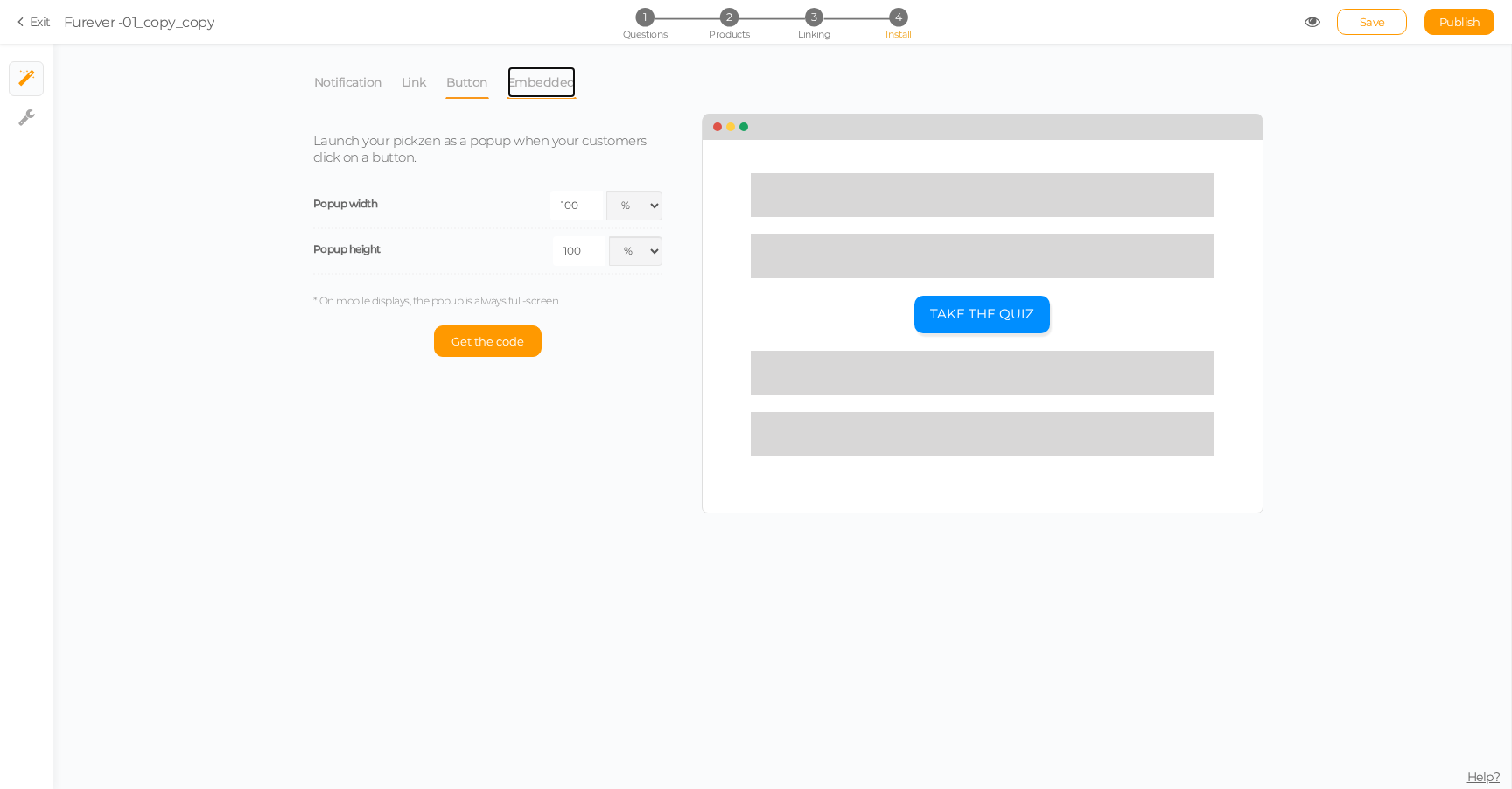
click at [555, 91] on link "Embedded" at bounding box center [542, 82] width 70 height 34
